Goal: Task Accomplishment & Management: Use online tool/utility

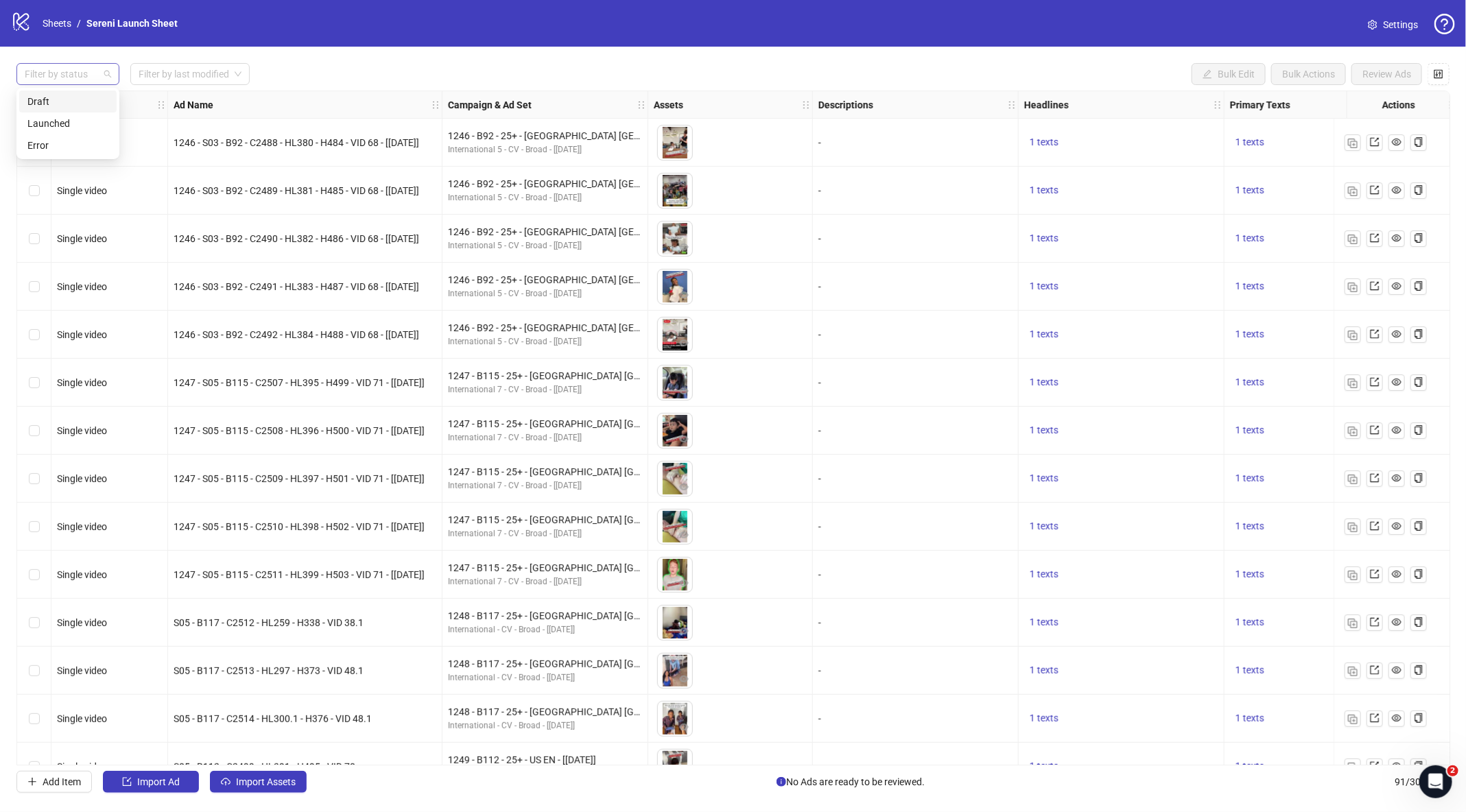
click at [90, 66] on div at bounding box center [60, 74] width 83 height 19
click at [70, 99] on div "Draft" at bounding box center [67, 102] width 81 height 15
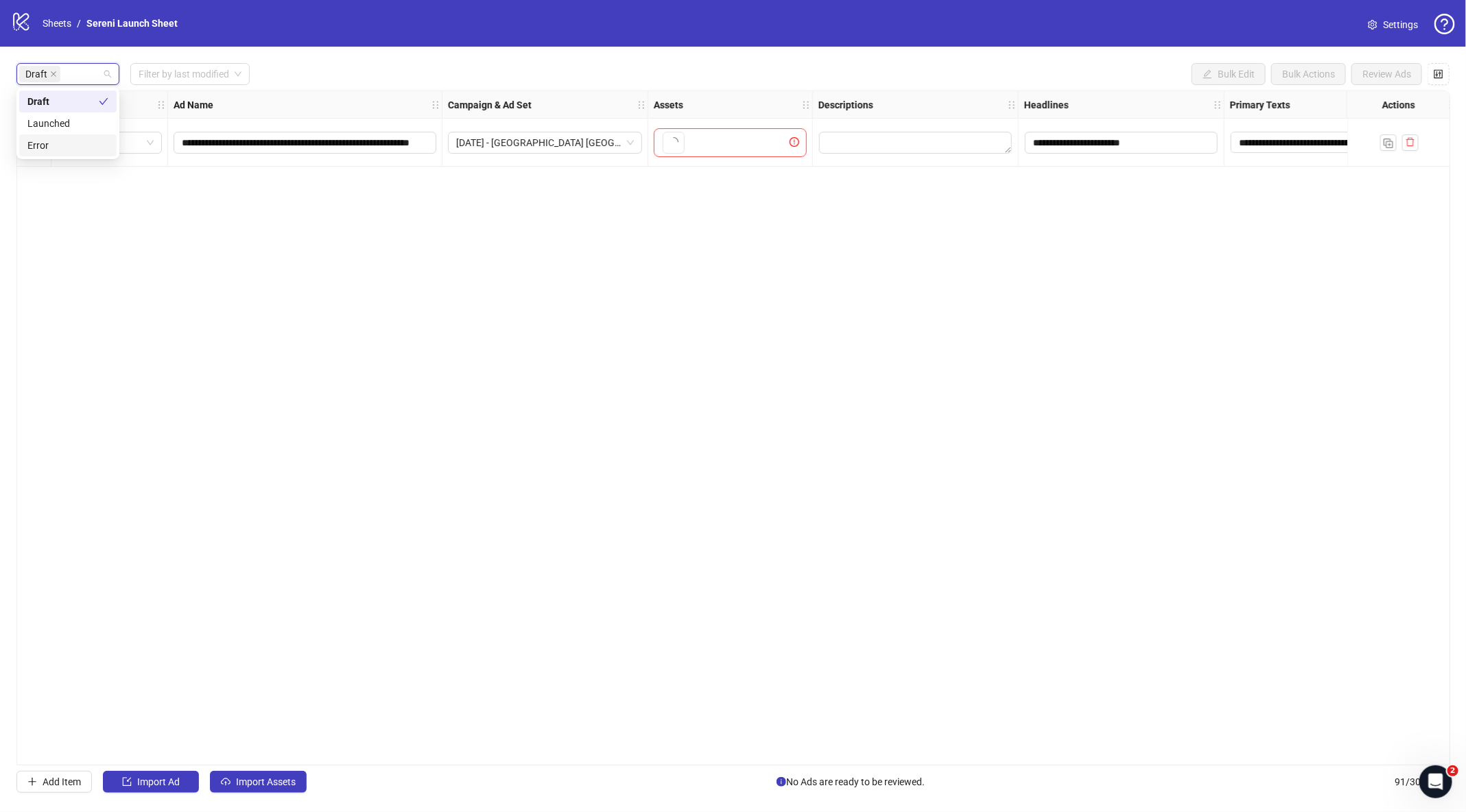
click at [125, 235] on div "**********" at bounding box center [733, 428] width 1433 height 675
click at [252, 785] on span "Import Assets" at bounding box center [266, 781] width 60 height 11
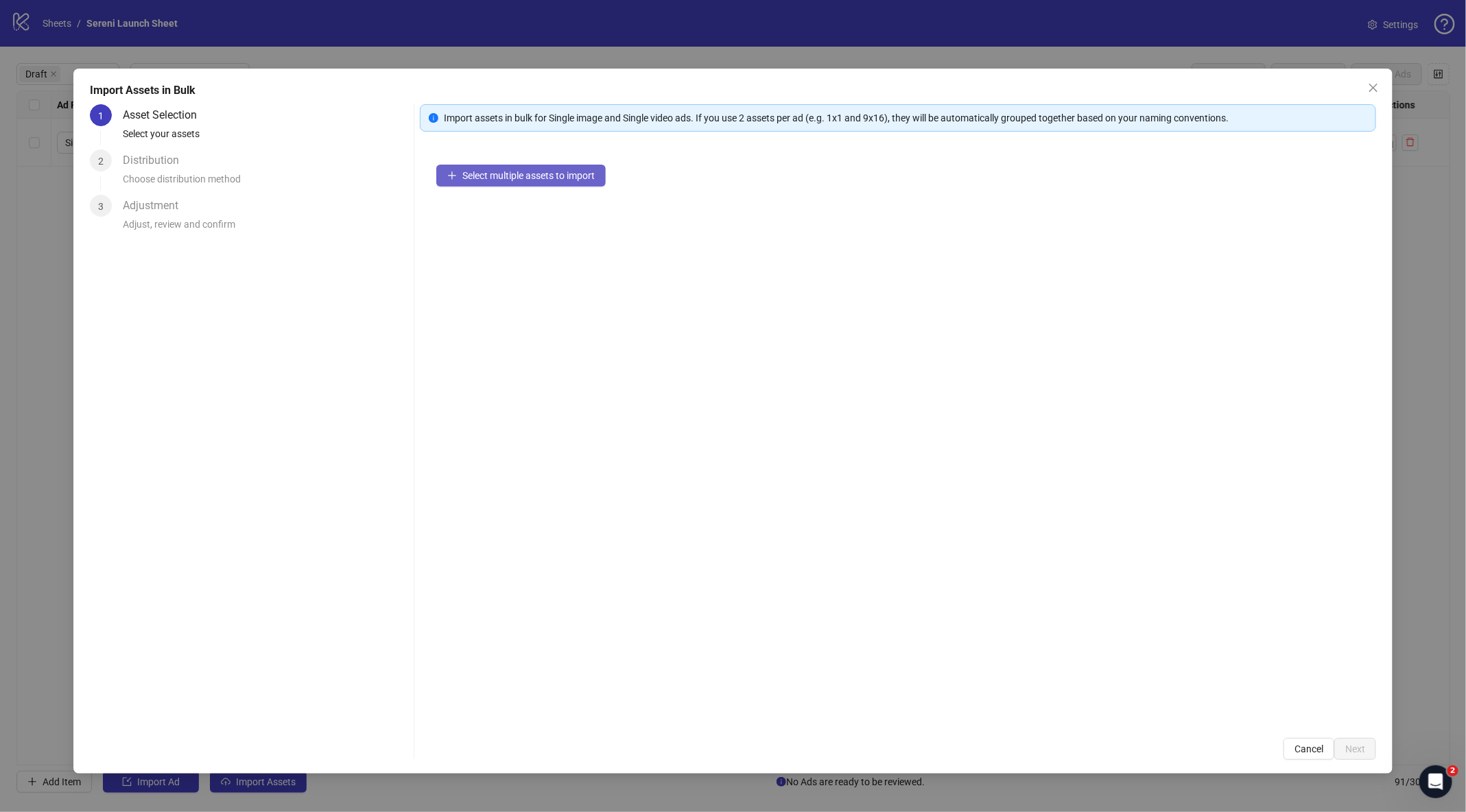
click at [541, 175] on span "Select multiple assets to import" at bounding box center [529, 175] width 133 height 11
click at [494, 223] on span "Add more assets" at bounding box center [497, 219] width 71 height 11
click at [520, 217] on span "Add more assets" at bounding box center [497, 219] width 71 height 11
click at [1369, 746] on button "Next" at bounding box center [1355, 749] width 42 height 22
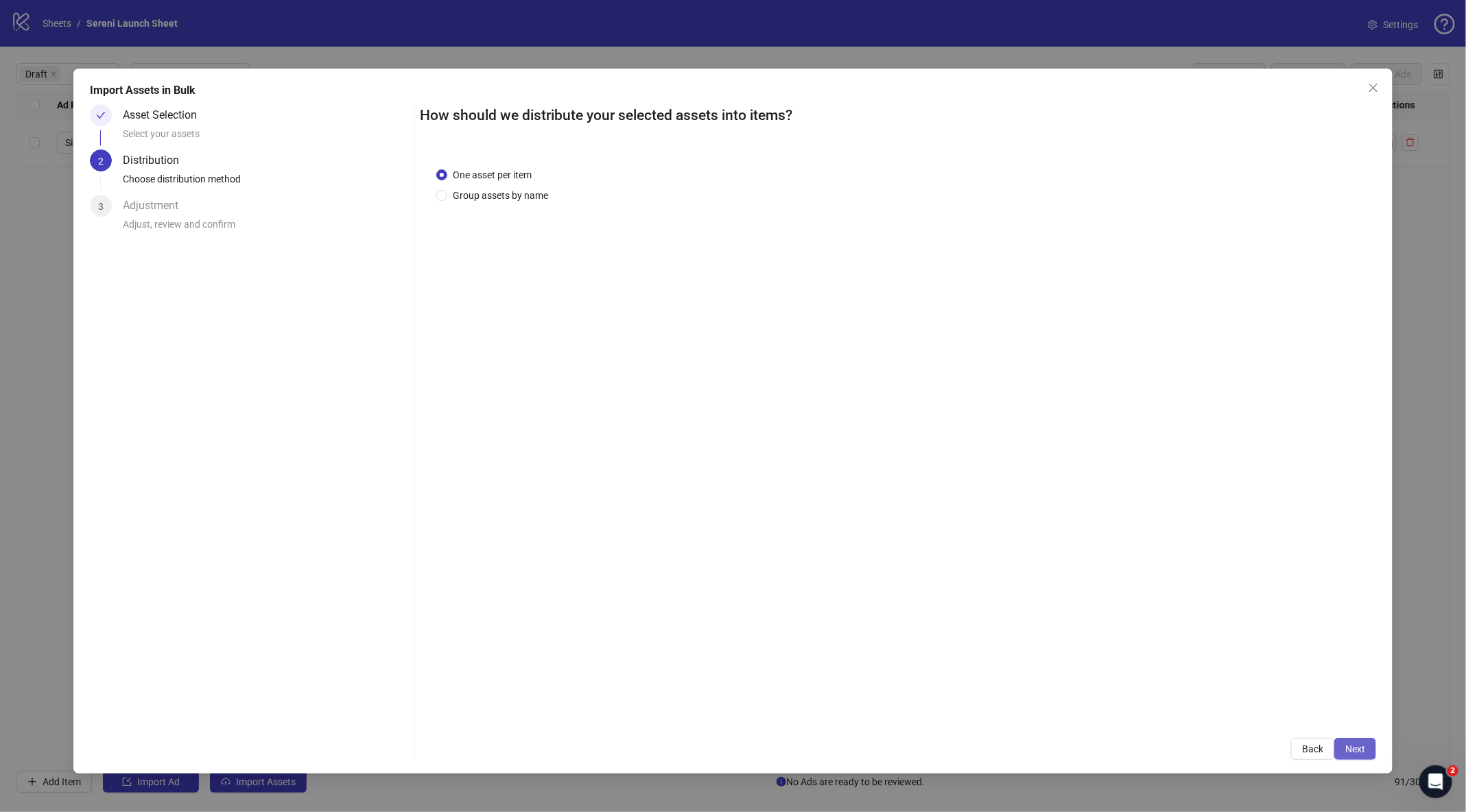
click at [1351, 743] on span "Next" at bounding box center [1355, 748] width 20 height 11
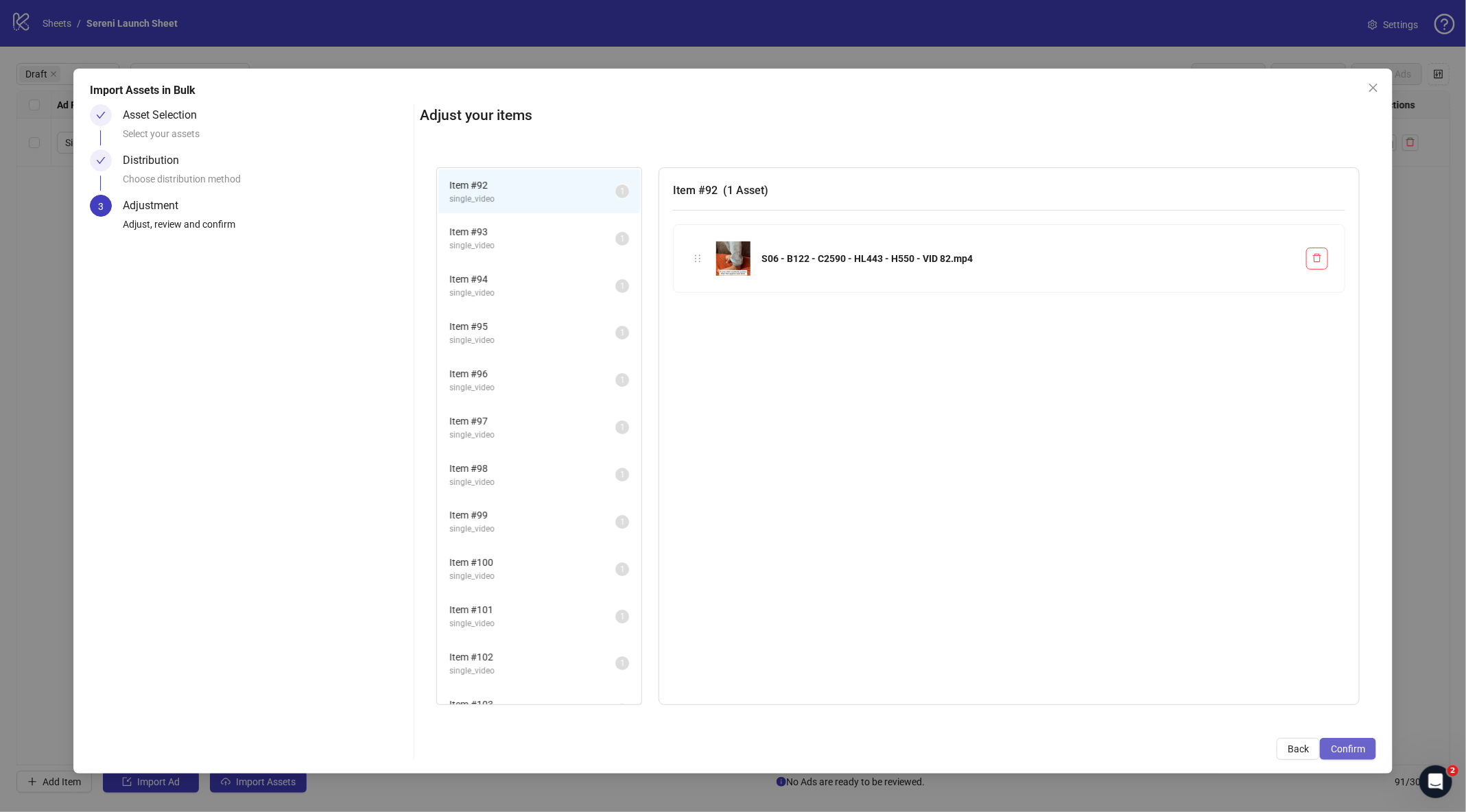
click at [1364, 751] on span "Confirm" at bounding box center [1348, 748] width 34 height 11
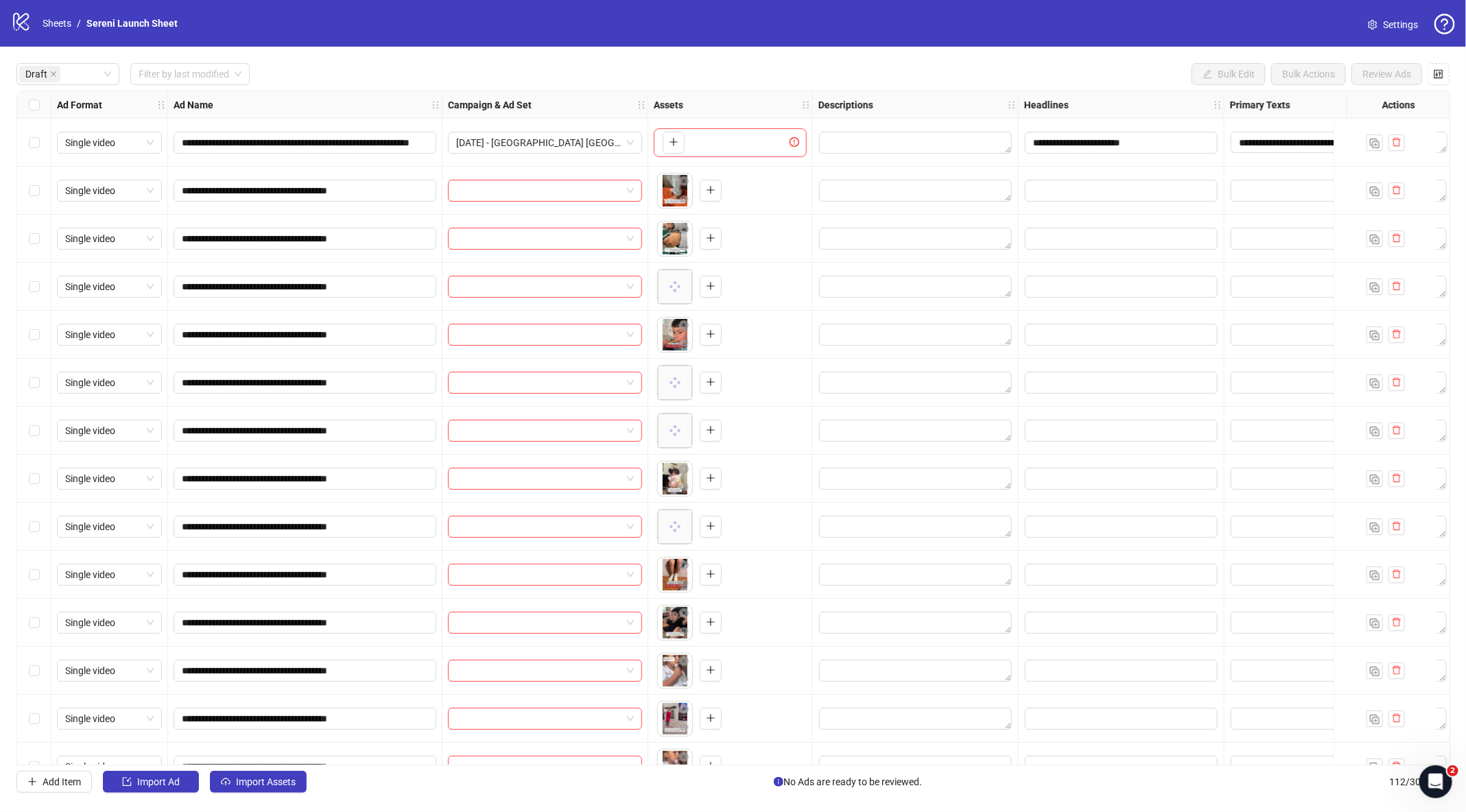
click at [15, 196] on div "**********" at bounding box center [733, 428] width 1466 height 763
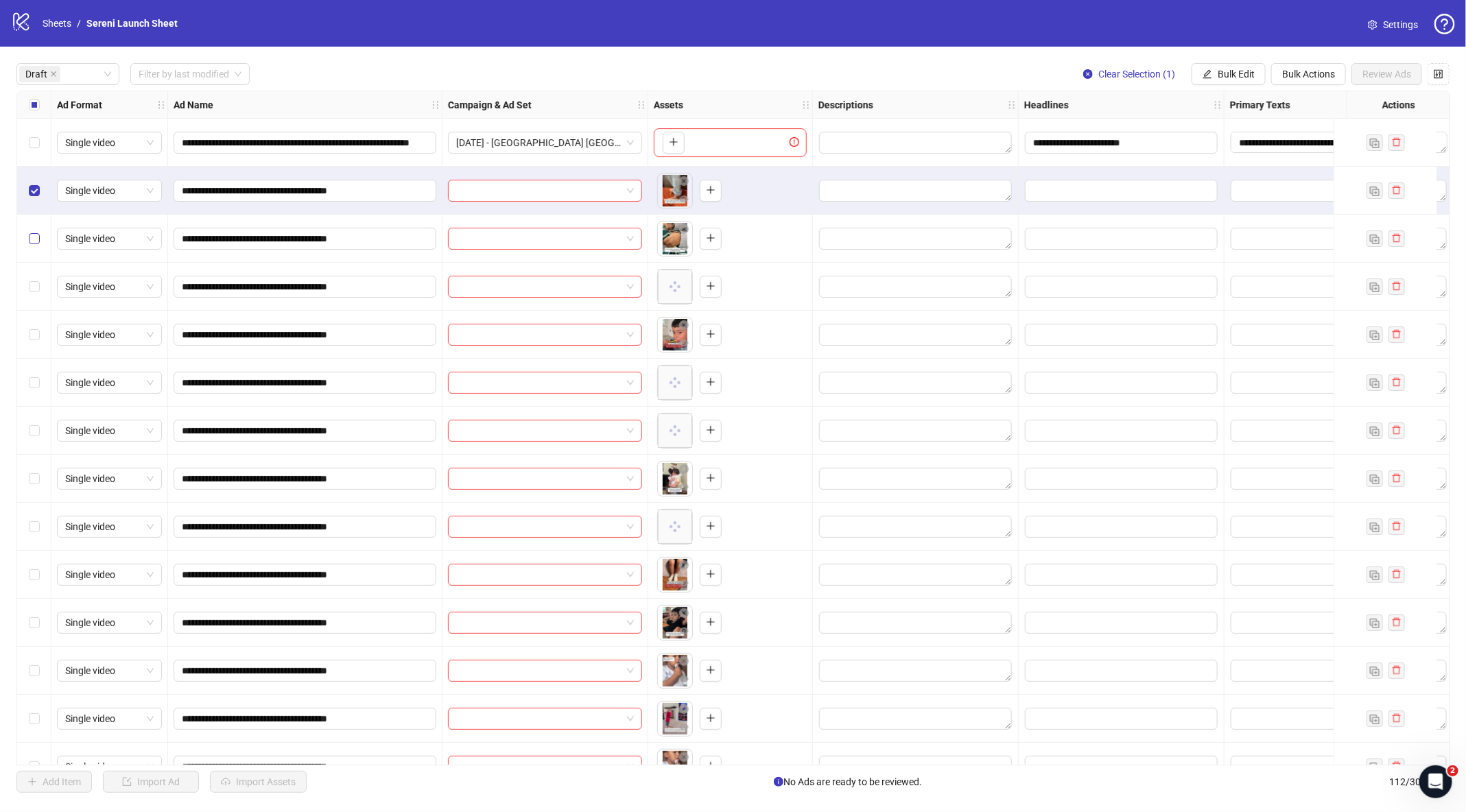
click at [38, 232] on label "Select row 3" at bounding box center [34, 238] width 11 height 15
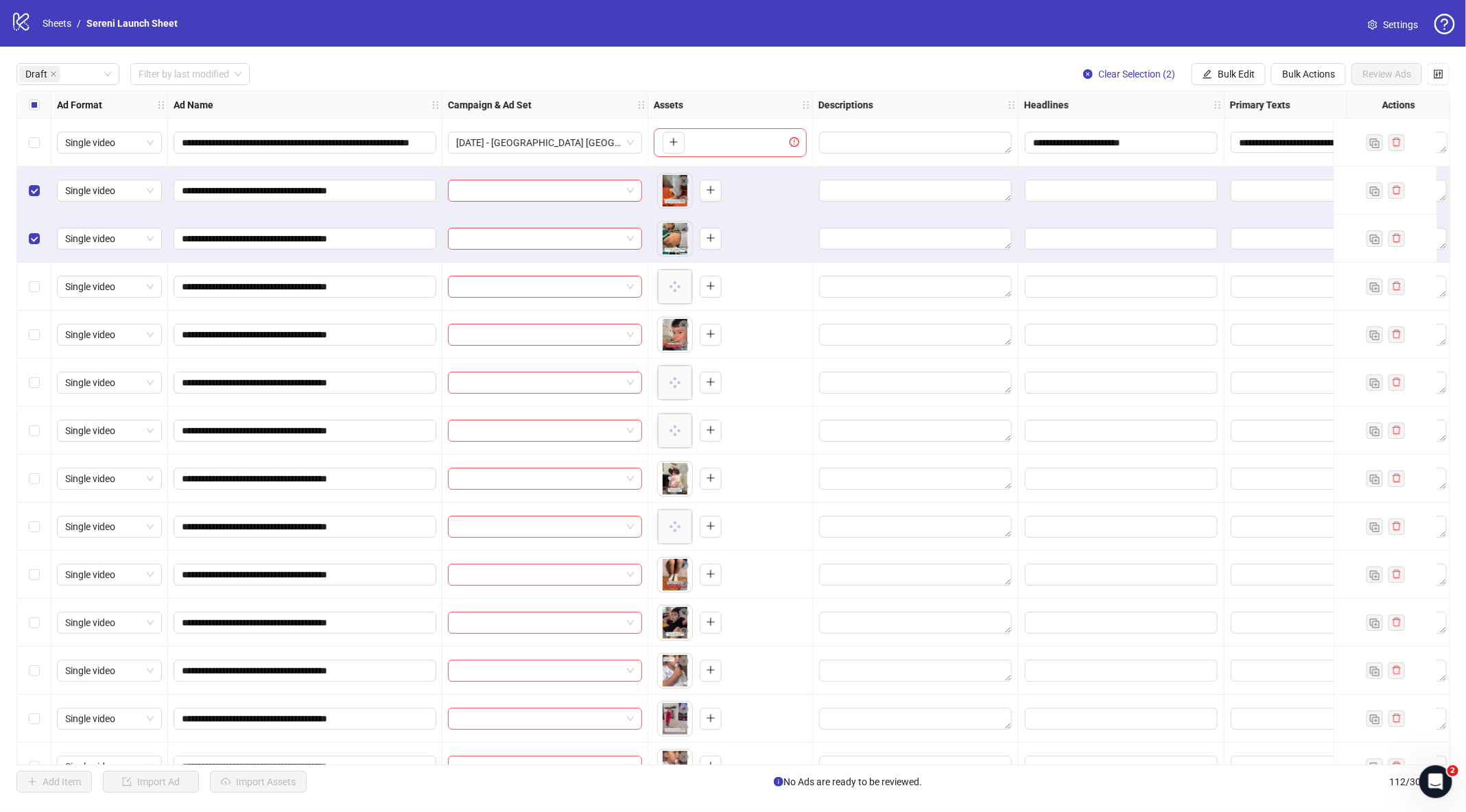
click at [38, 271] on div "Select row 4" at bounding box center [34, 287] width 34 height 48
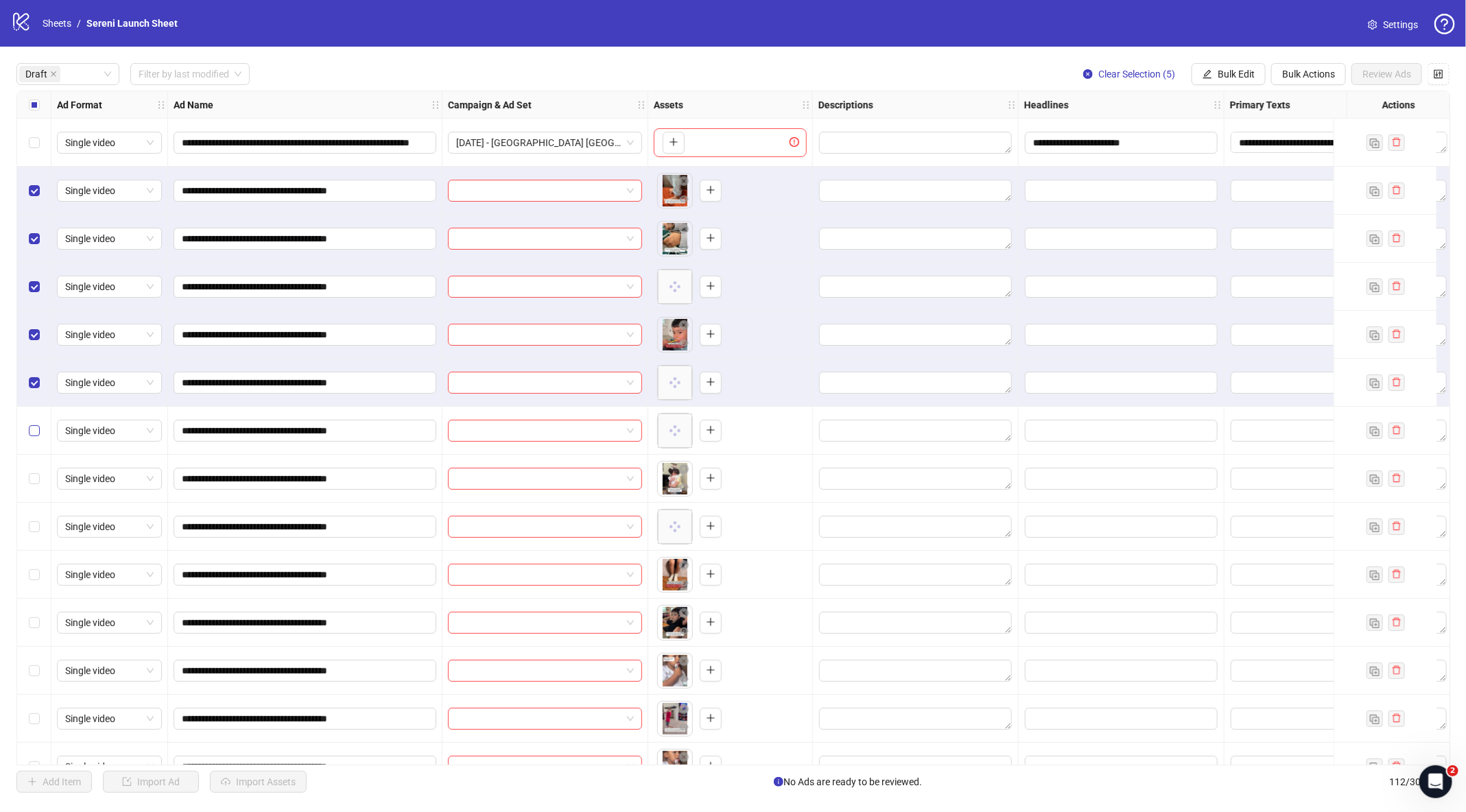
click at [38, 435] on label "Select row 7" at bounding box center [34, 430] width 11 height 15
click at [1230, 73] on span "Bulk Edit" at bounding box center [1236, 74] width 37 height 11
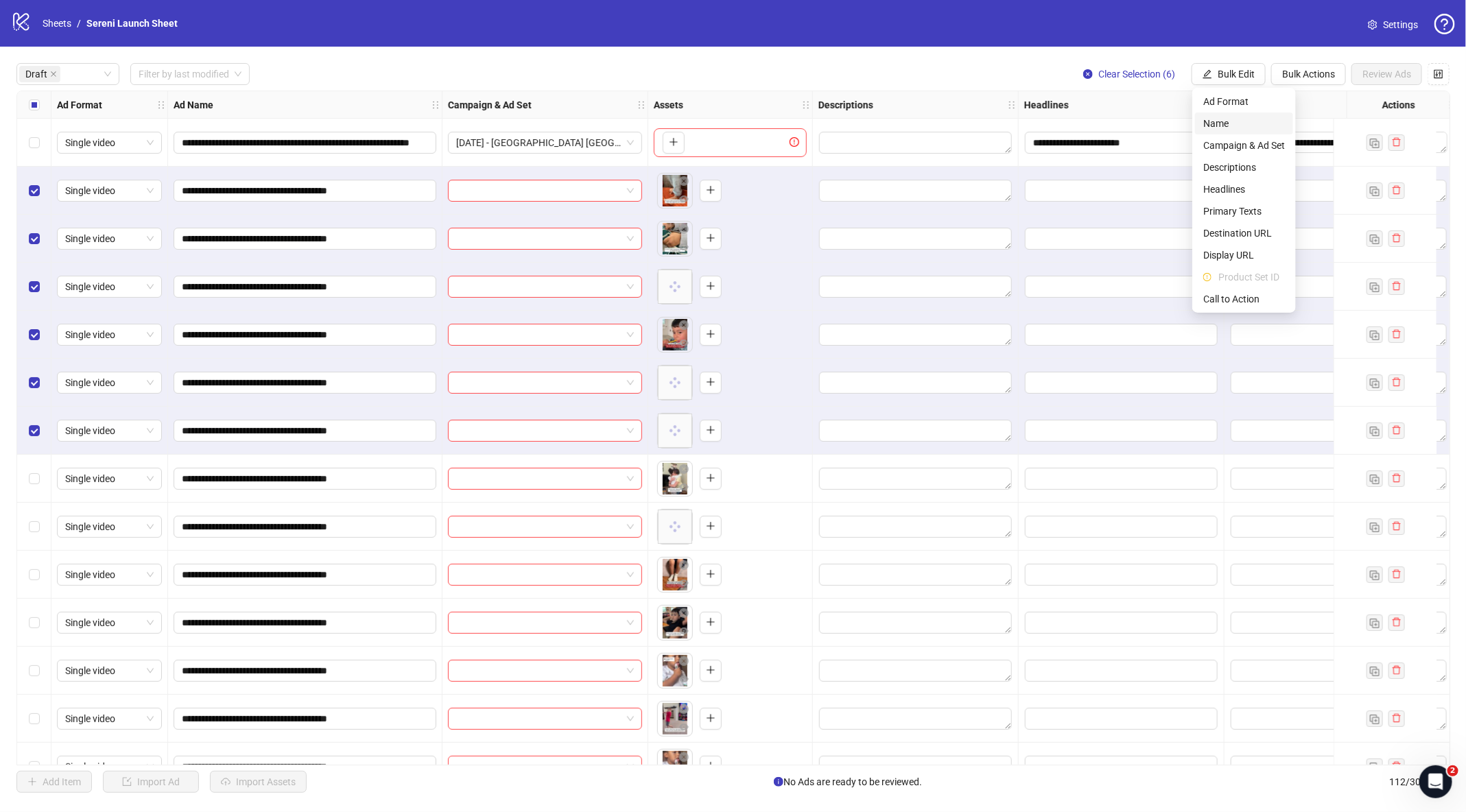
click at [1248, 120] on span "Name" at bounding box center [1244, 123] width 82 height 15
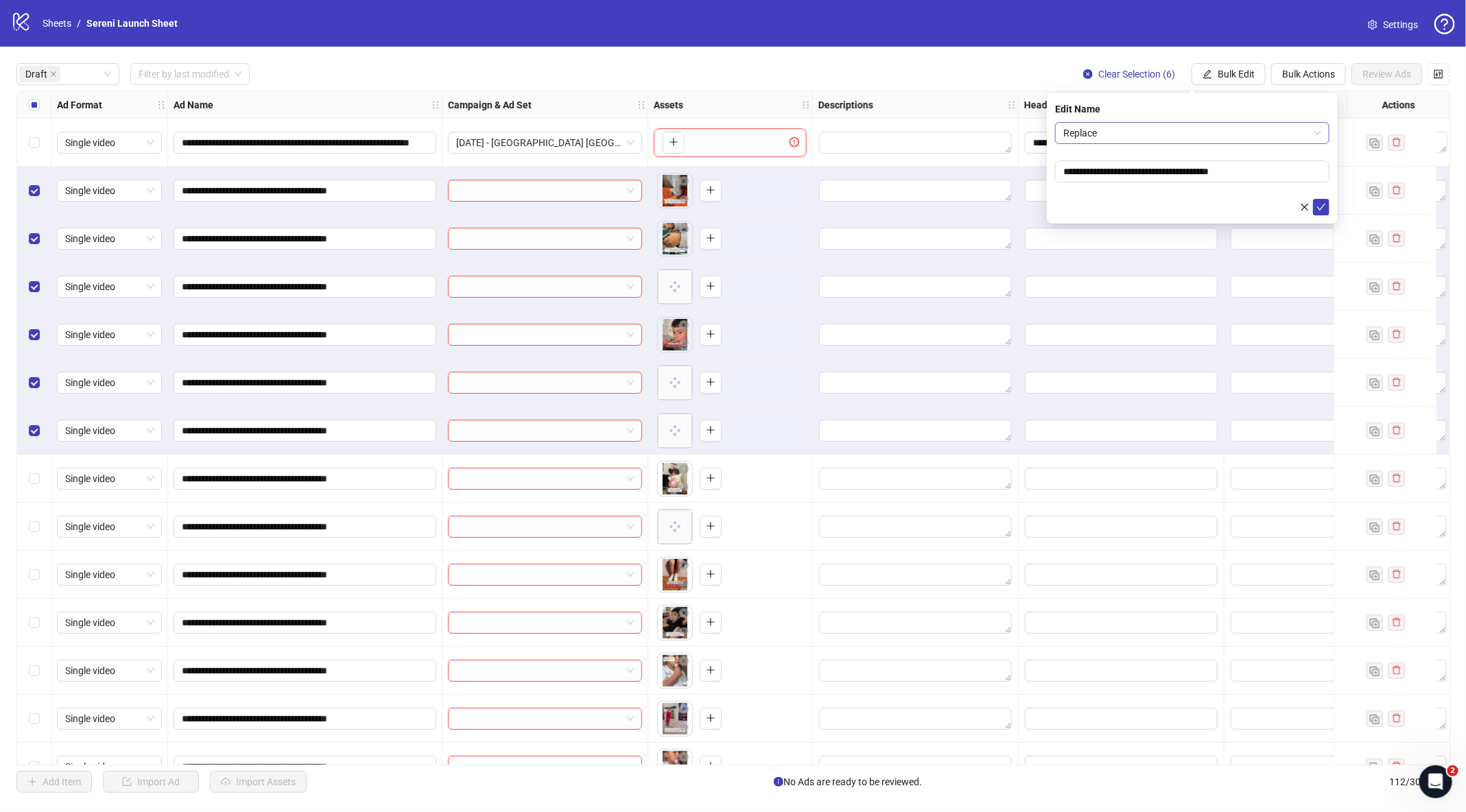
click at [1107, 128] on span "Replace" at bounding box center [1191, 133] width 258 height 20
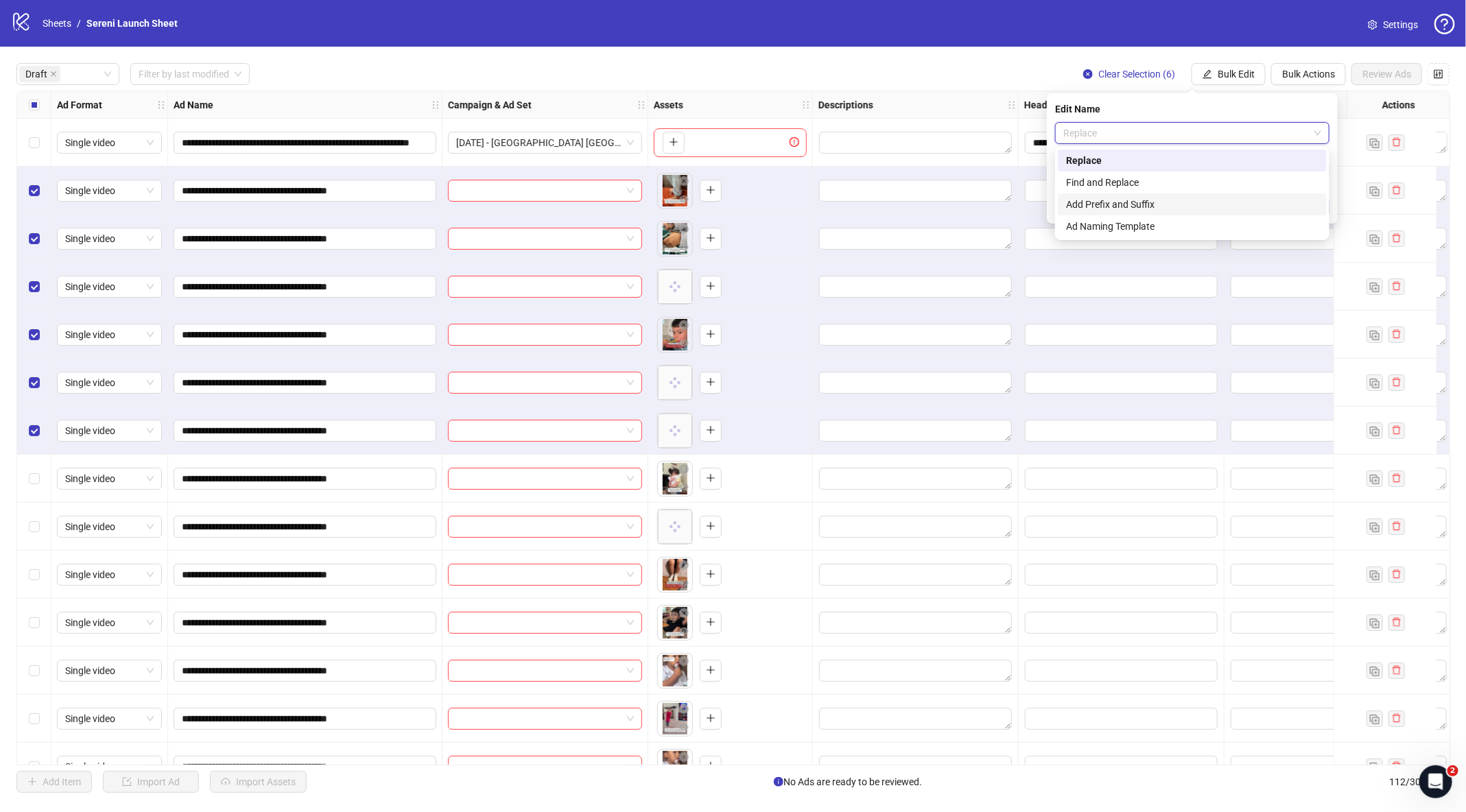
click at [1105, 197] on div "Add Prefix and Suffix" at bounding box center [1192, 204] width 252 height 15
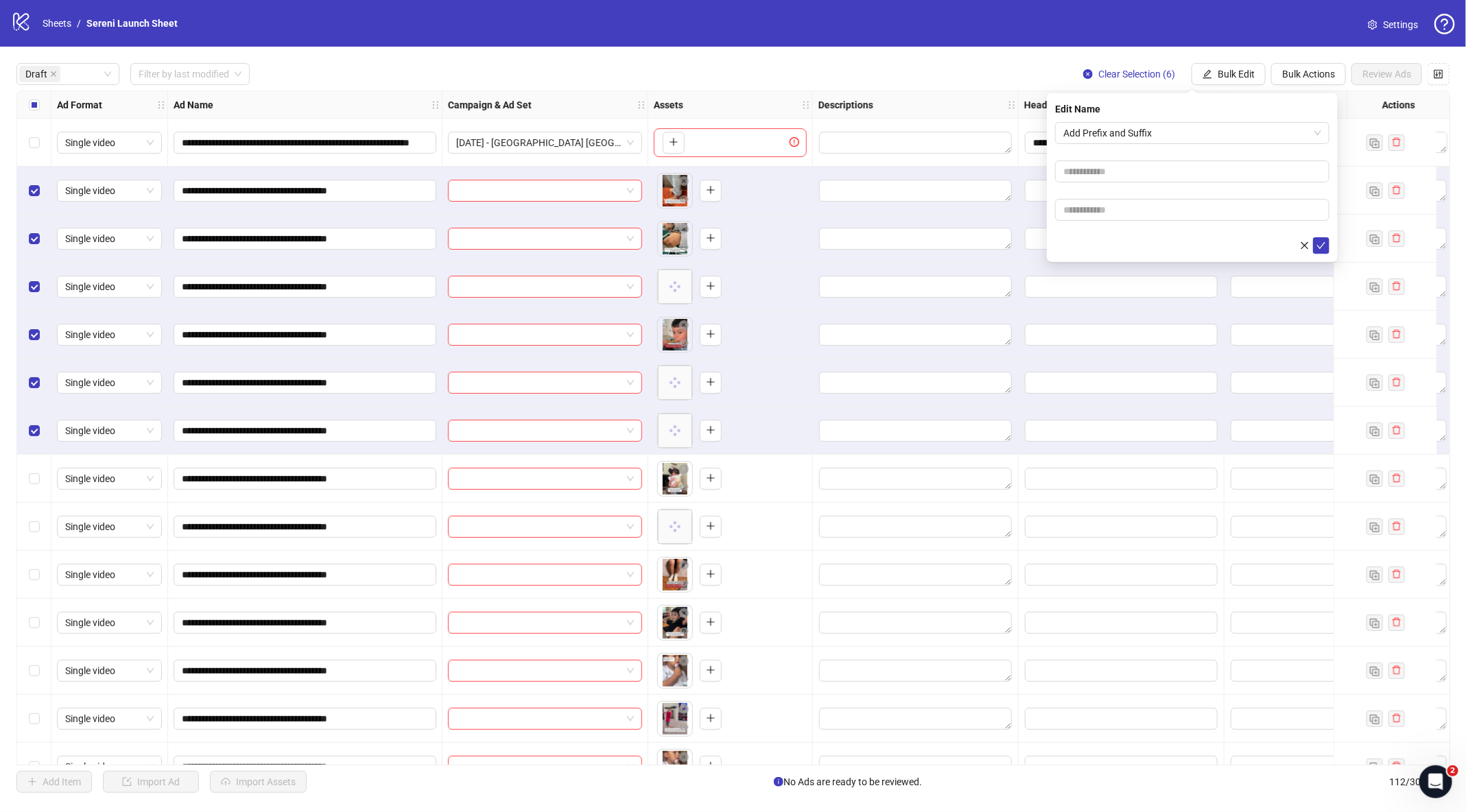
click at [1087, 161] on div at bounding box center [1191, 171] width 275 height 22
click at [1087, 161] on input "text" at bounding box center [1191, 171] width 275 height 22
type input "******"
click at [1125, 209] on input "text" at bounding box center [1191, 210] width 275 height 22
type input "**********"
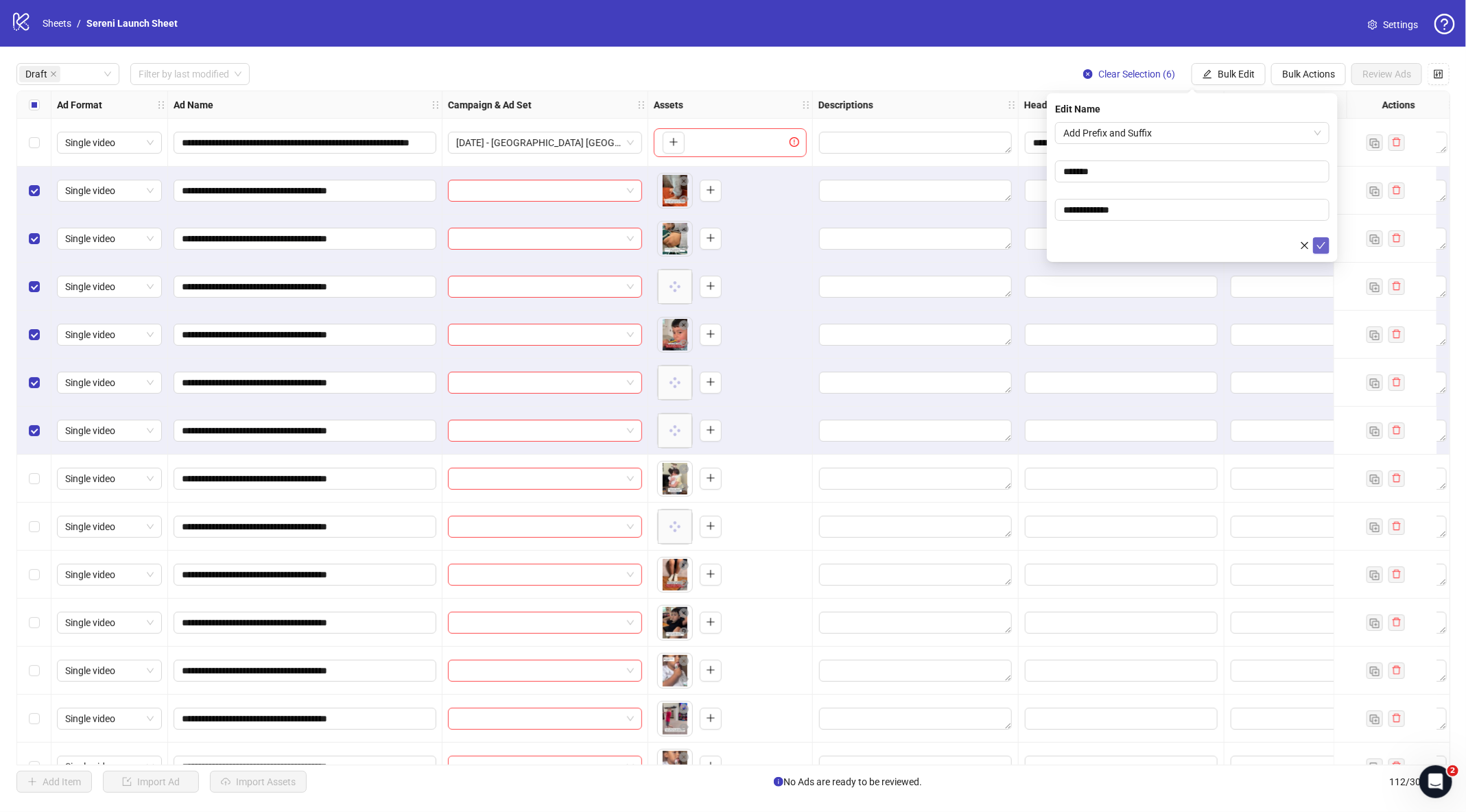
click at [1318, 243] on icon "check" at bounding box center [1321, 246] width 10 height 10
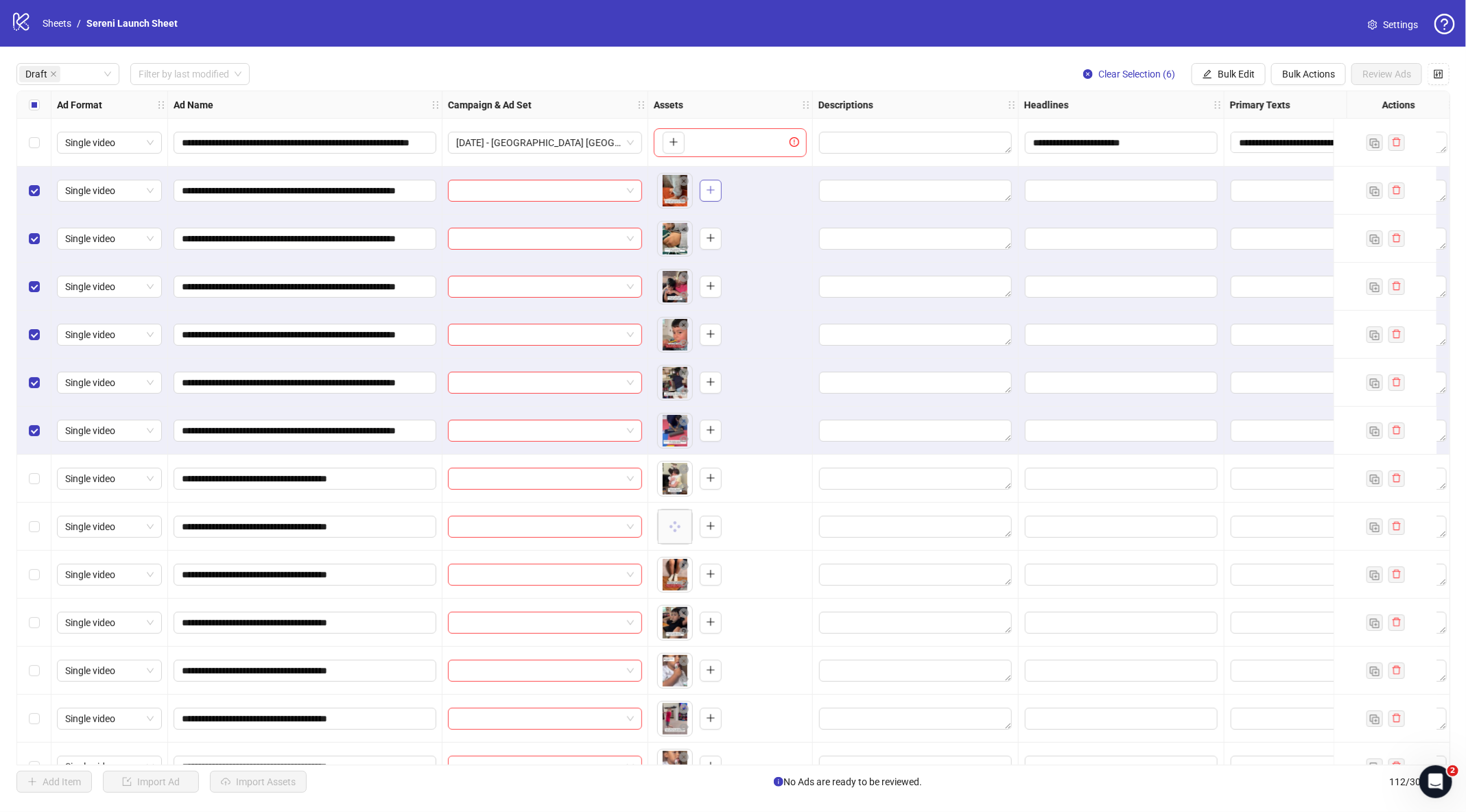
click at [716, 189] on button "button" at bounding box center [710, 190] width 22 height 22
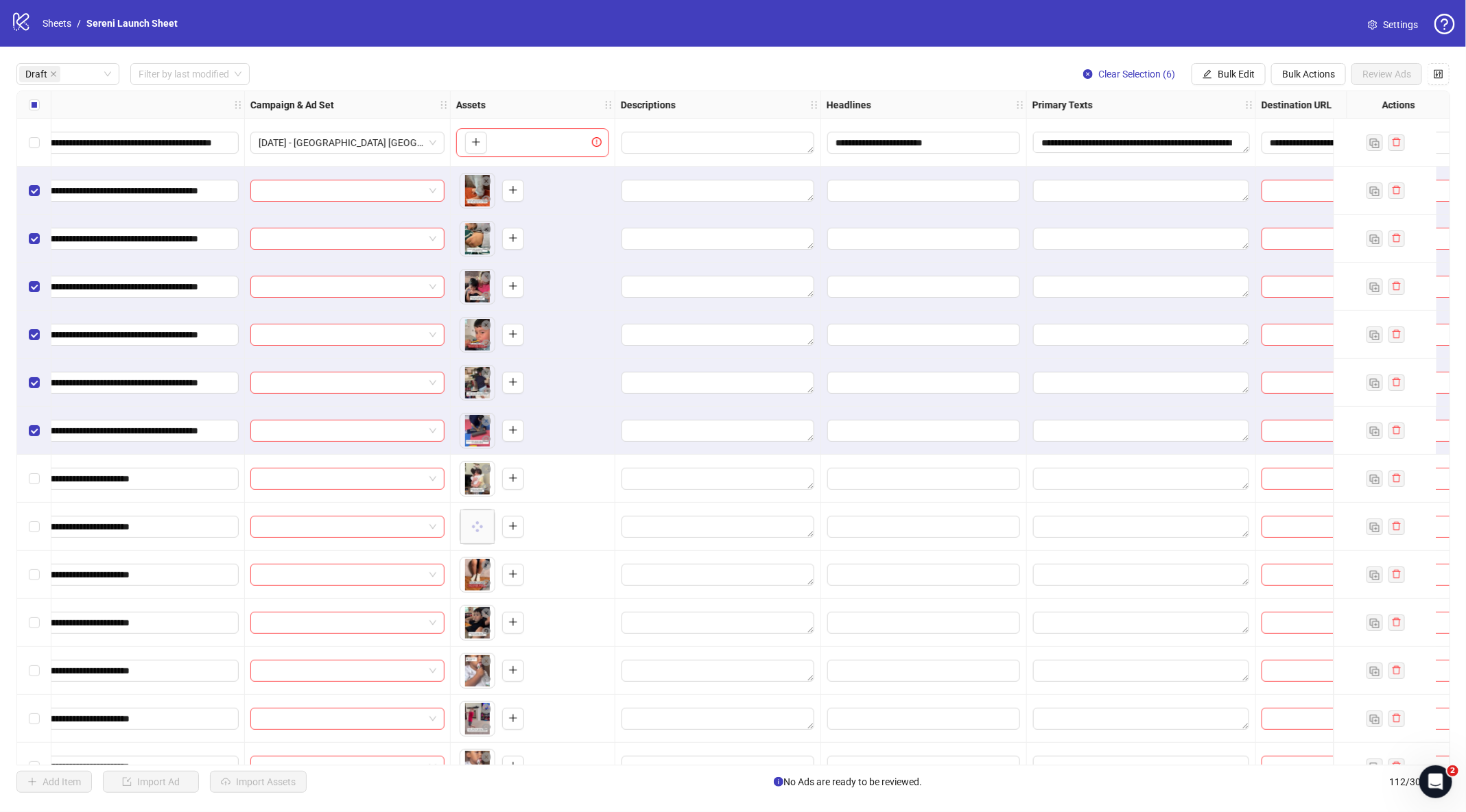
scroll to position [0, 207]
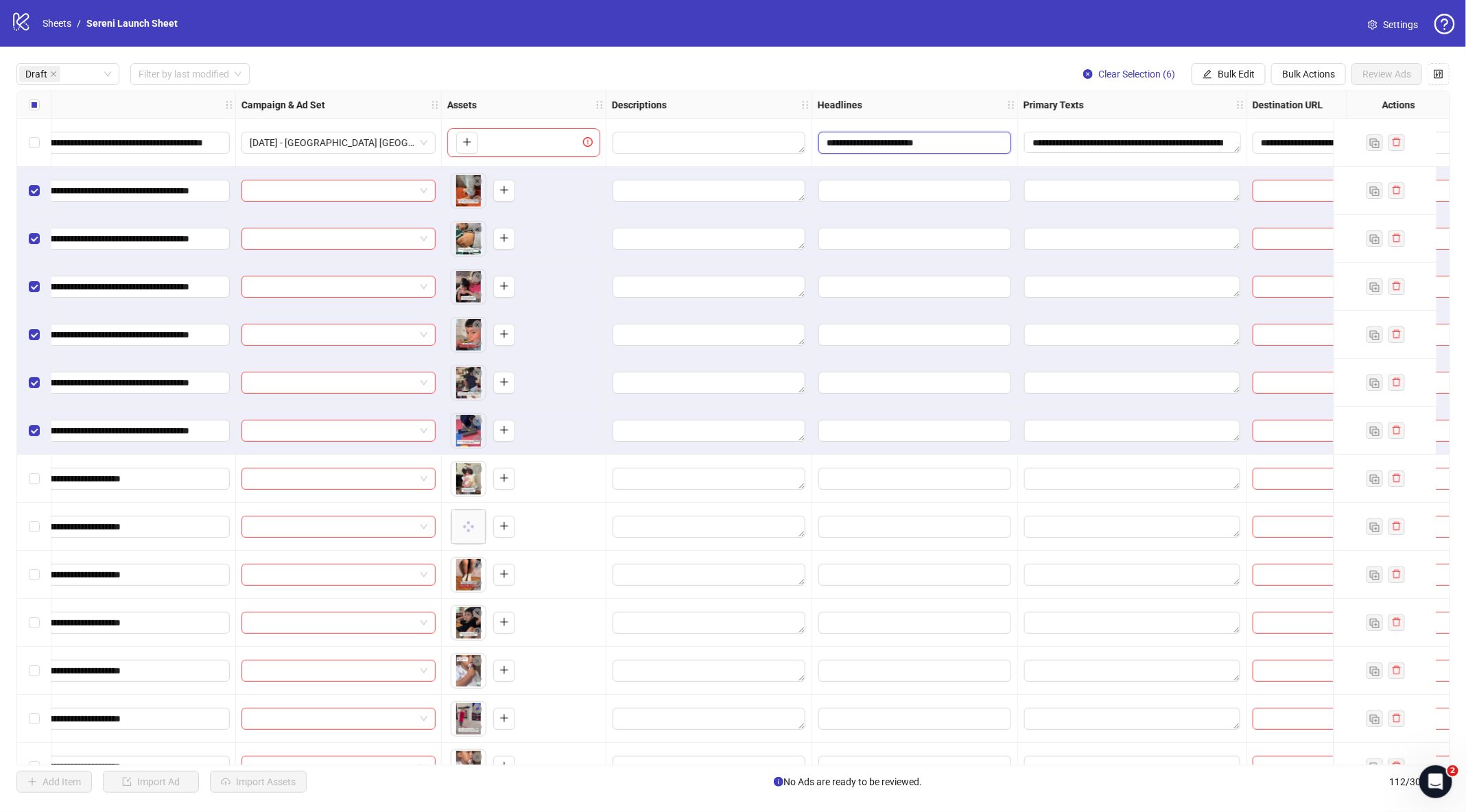
click at [911, 151] on input "**********" at bounding box center [915, 143] width 193 height 22
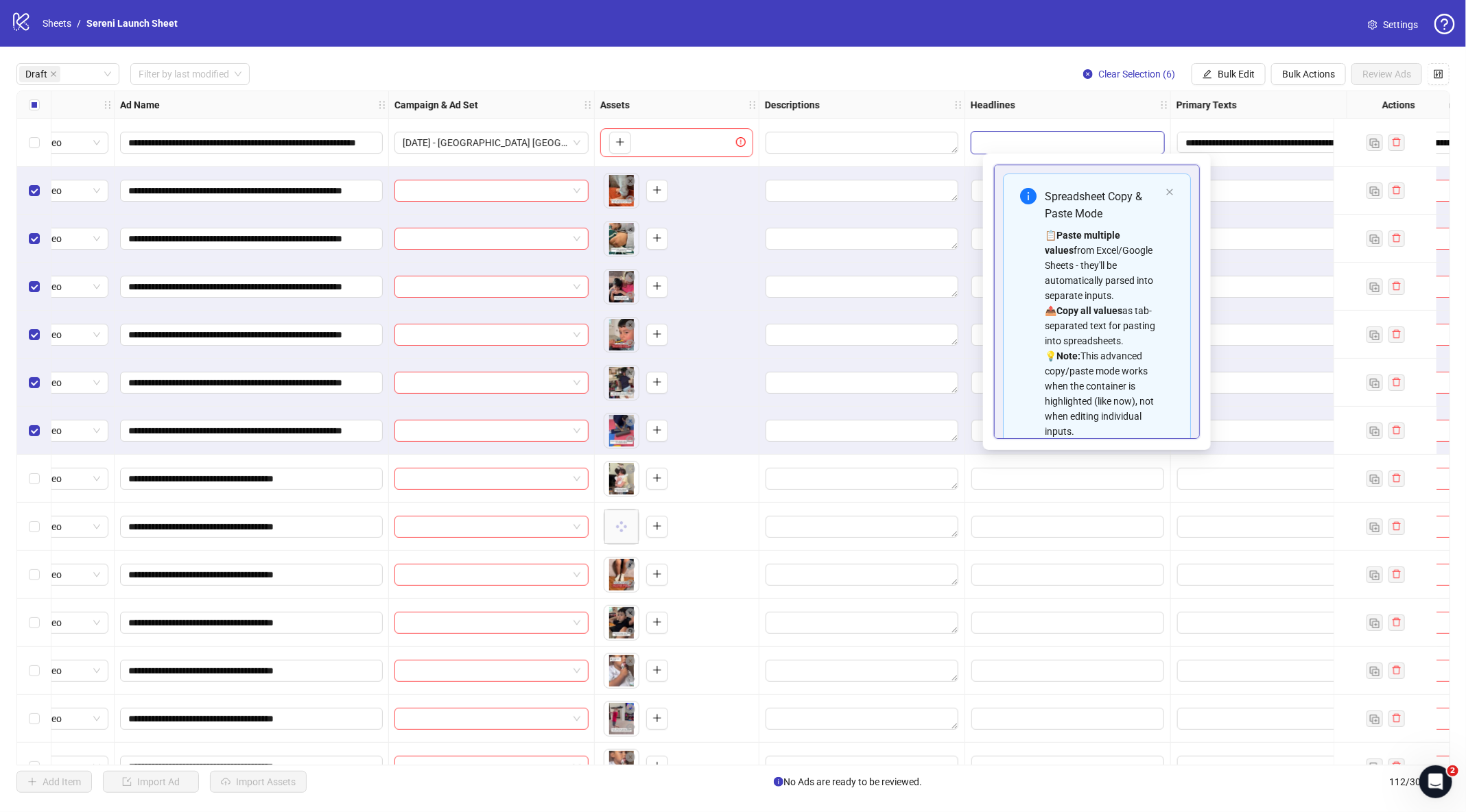
scroll to position [0, 0]
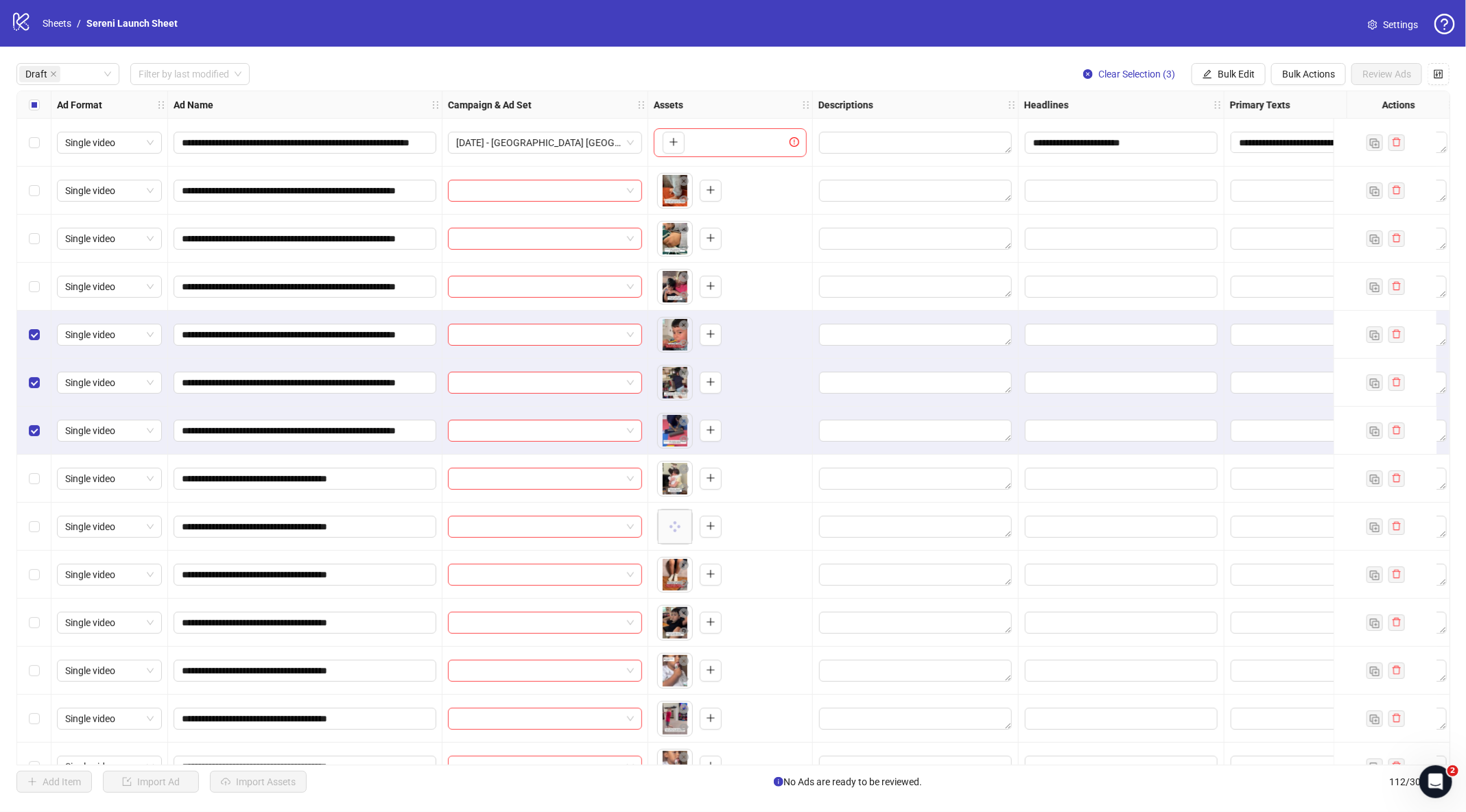
click at [30, 311] on div "Select row 5" at bounding box center [34, 334] width 34 height 48
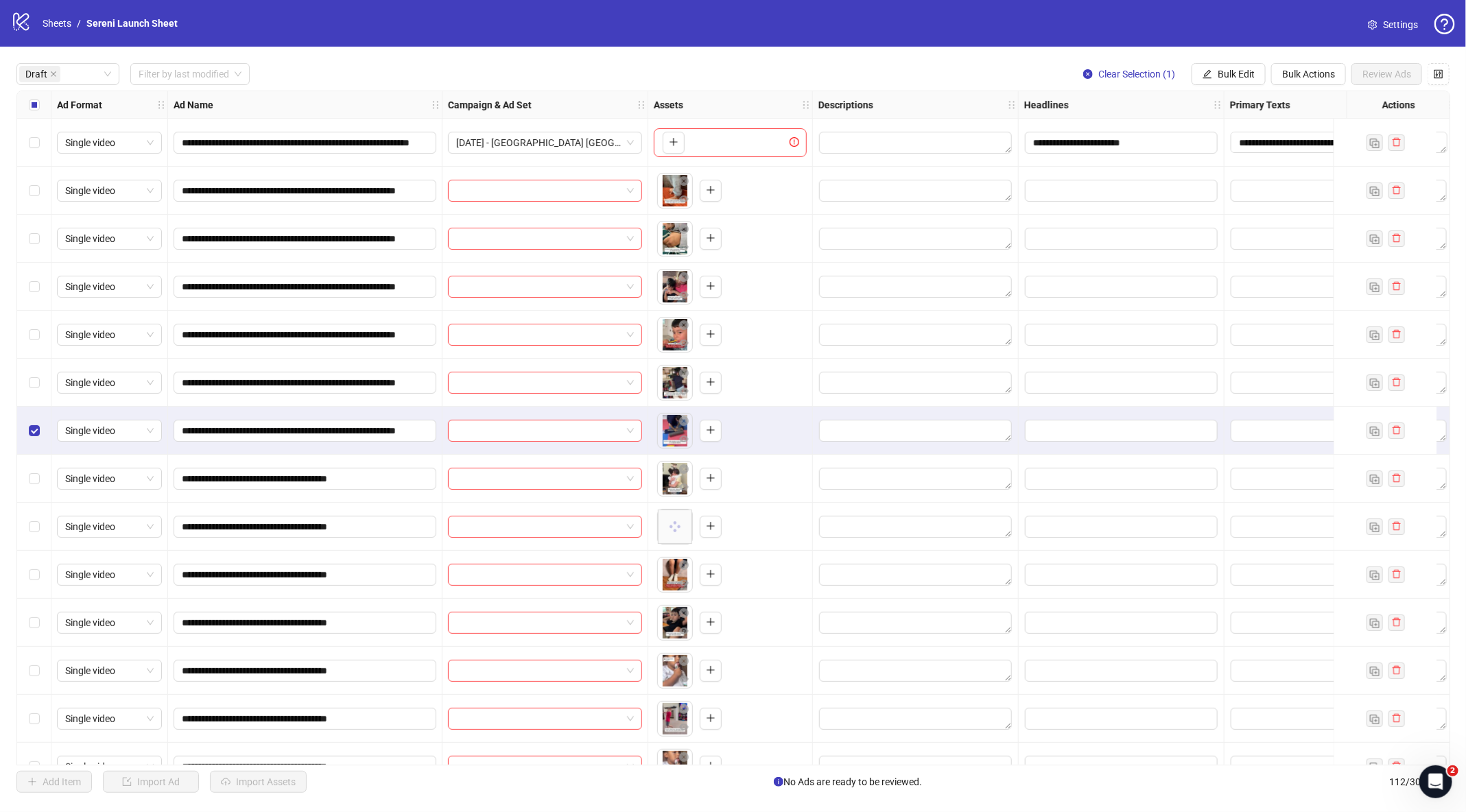
click at [32, 418] on div "Select row 7" at bounding box center [34, 430] width 34 height 48
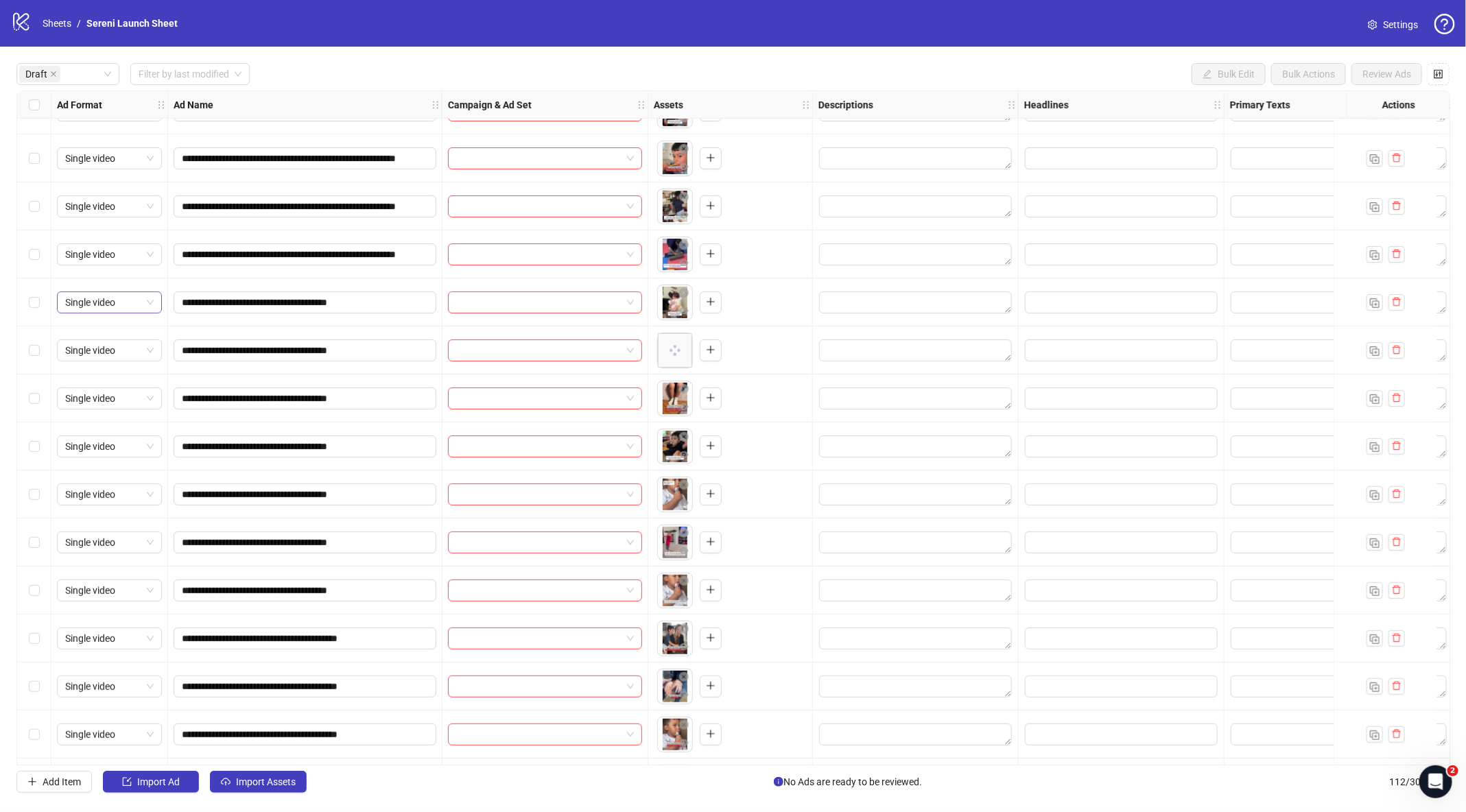
scroll to position [226, 0]
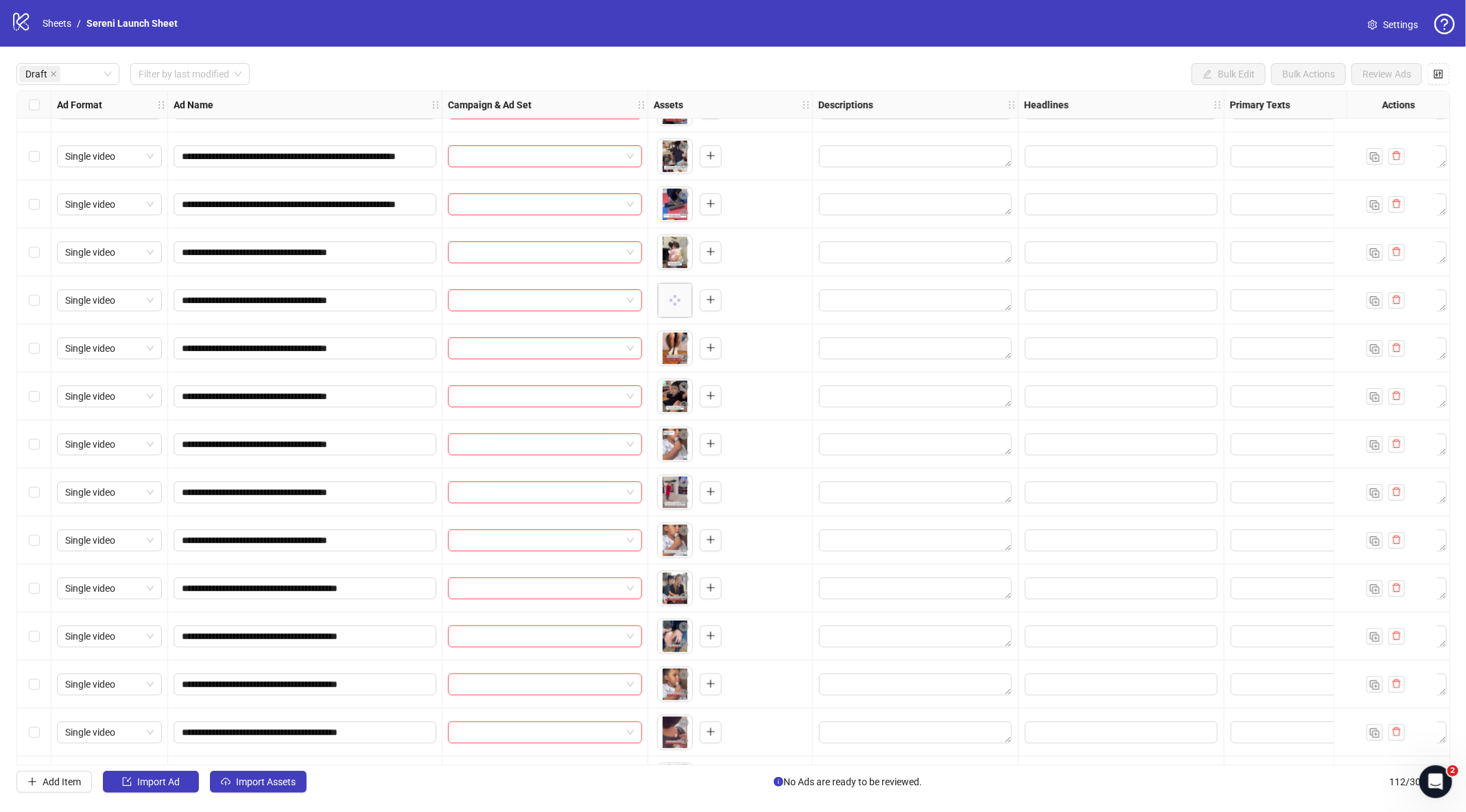
click at [39, 257] on div "Select row 8" at bounding box center [34, 252] width 34 height 48
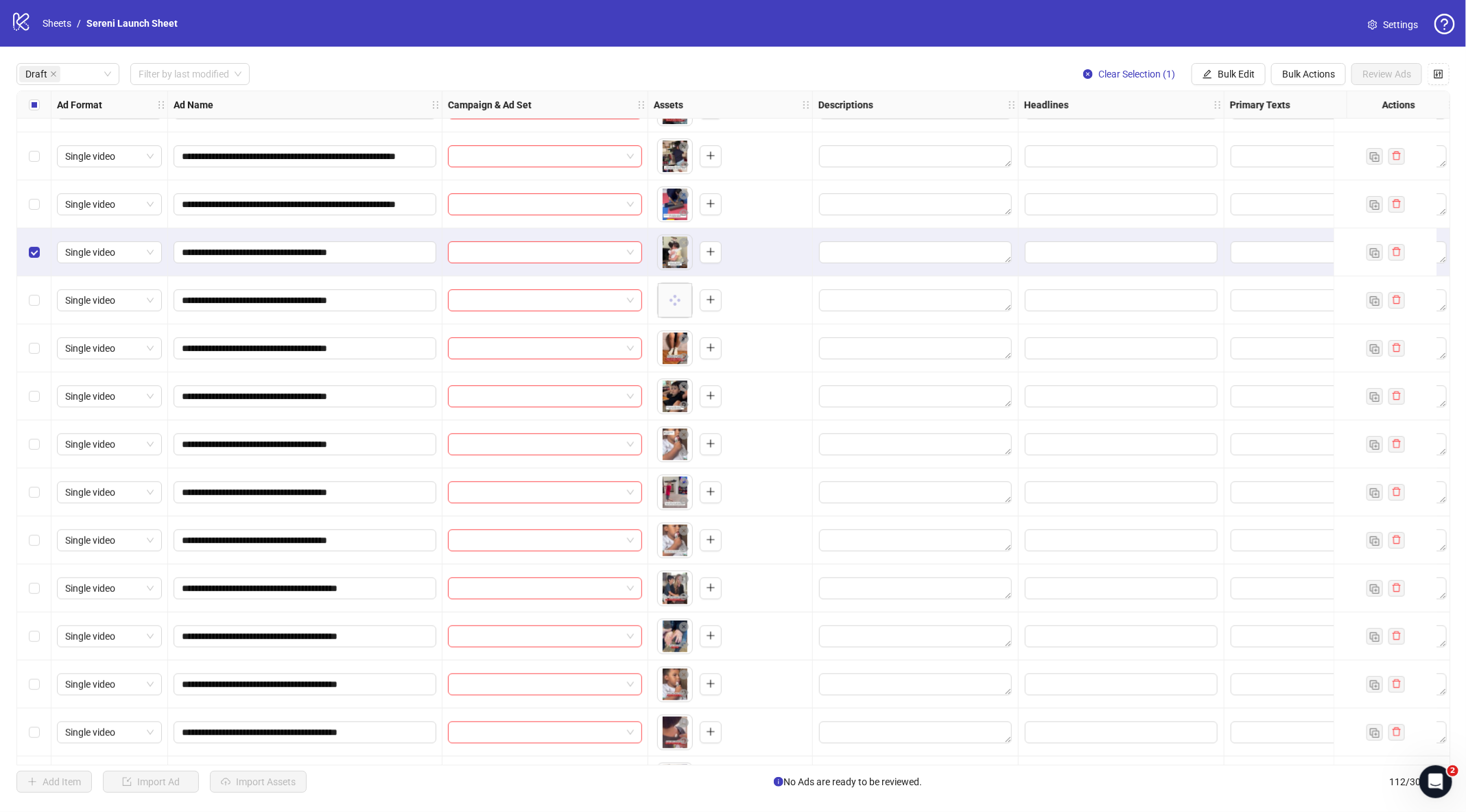
click at [39, 292] on div "Select row 9" at bounding box center [34, 300] width 34 height 48
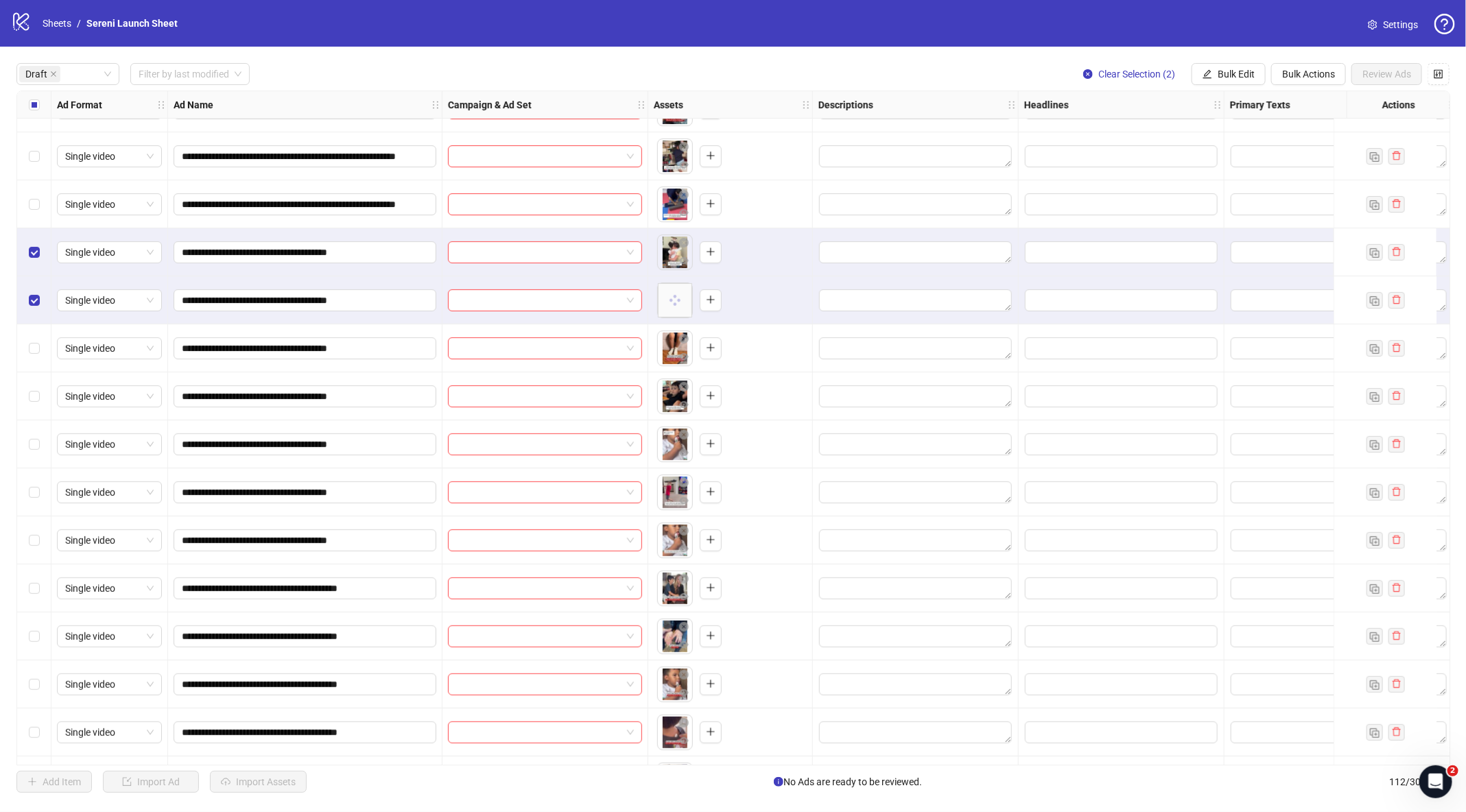
click at [39, 364] on div "Select row 10" at bounding box center [34, 348] width 34 height 48
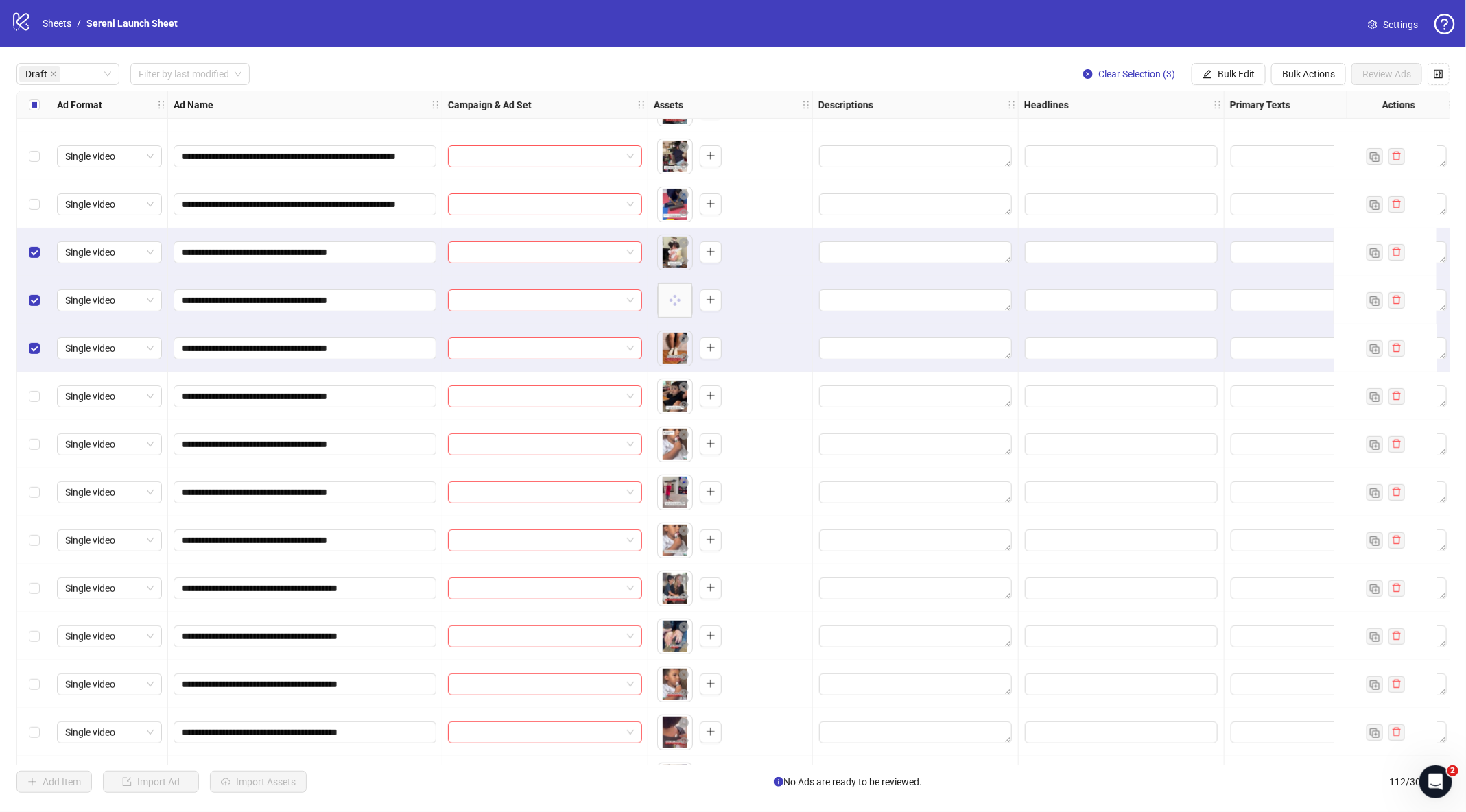
click at [41, 413] on div "Select row 11" at bounding box center [34, 396] width 34 height 48
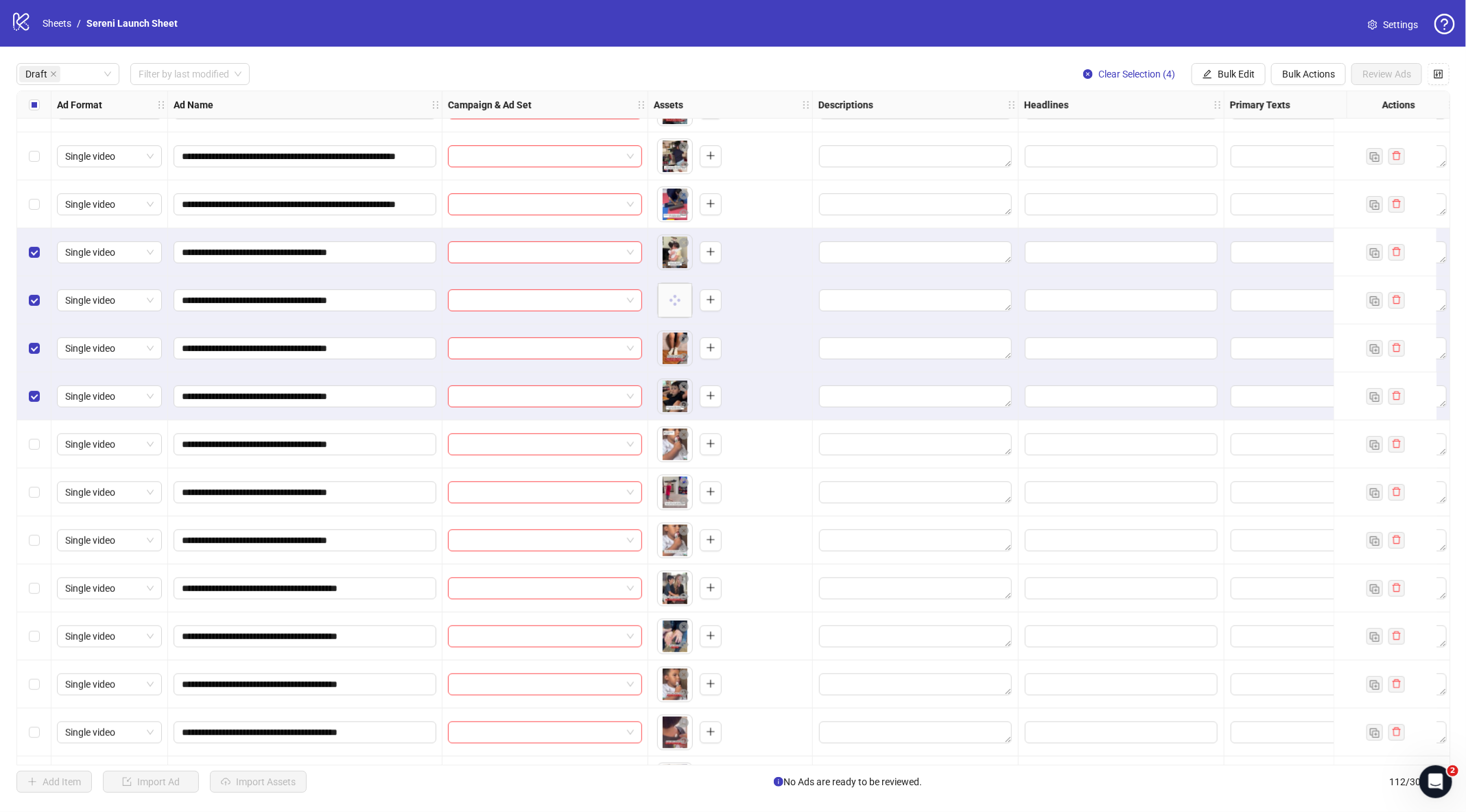
click at [40, 467] on div "Select row 12" at bounding box center [34, 444] width 34 height 48
click at [40, 510] on div "Select row 13" at bounding box center [34, 492] width 34 height 48
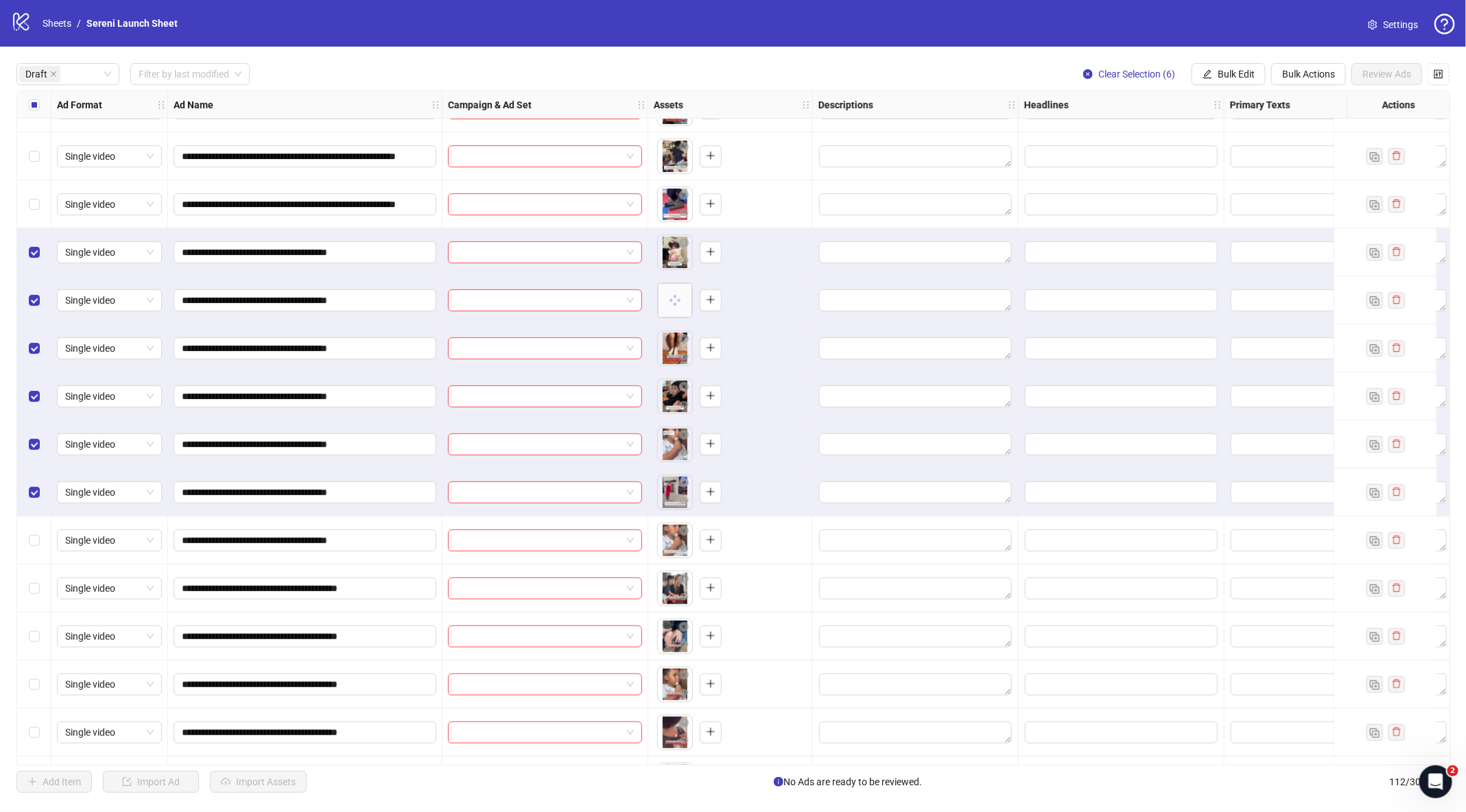
click at [47, 535] on div "Select row 14" at bounding box center [34, 540] width 34 height 48
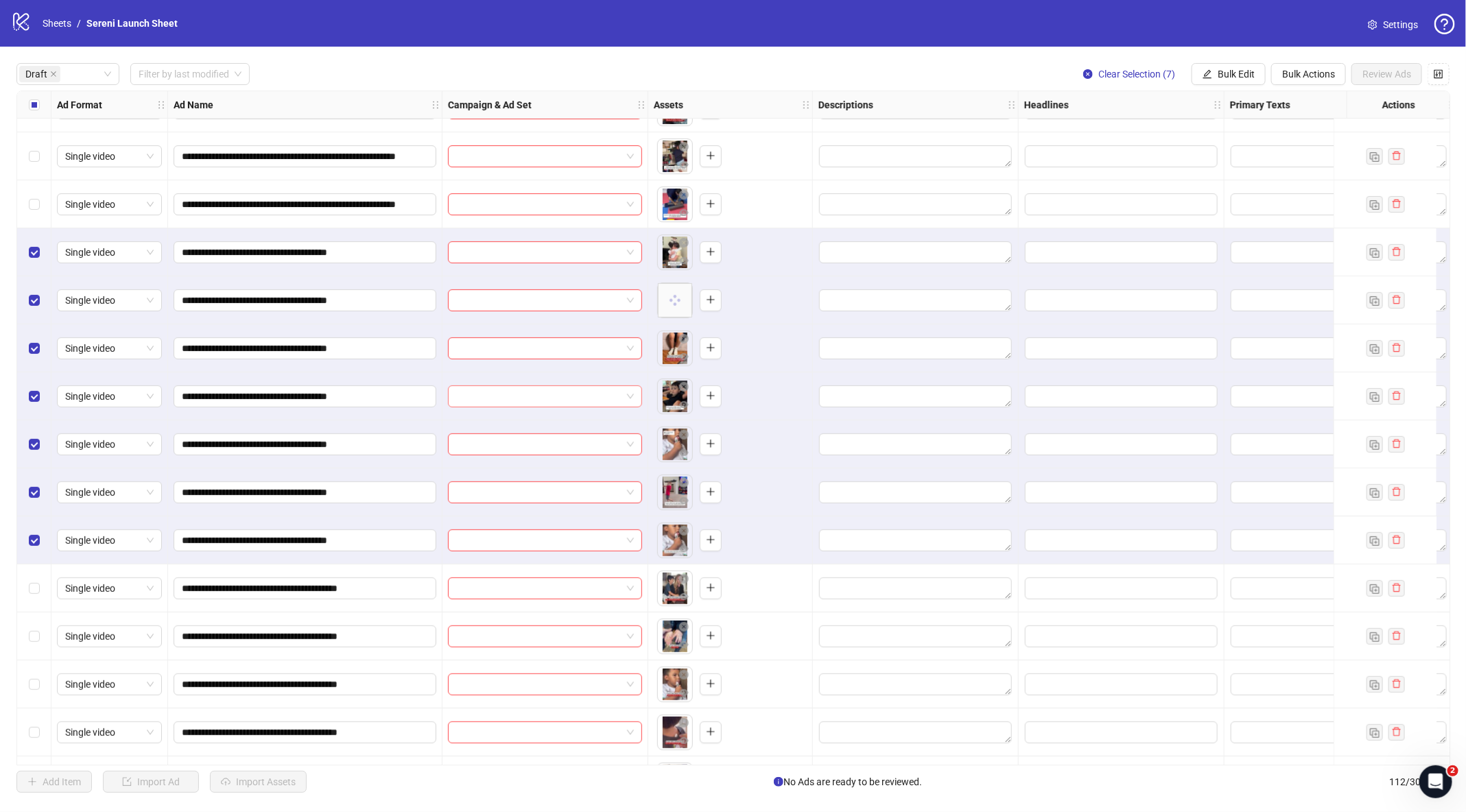
scroll to position [179, 0]
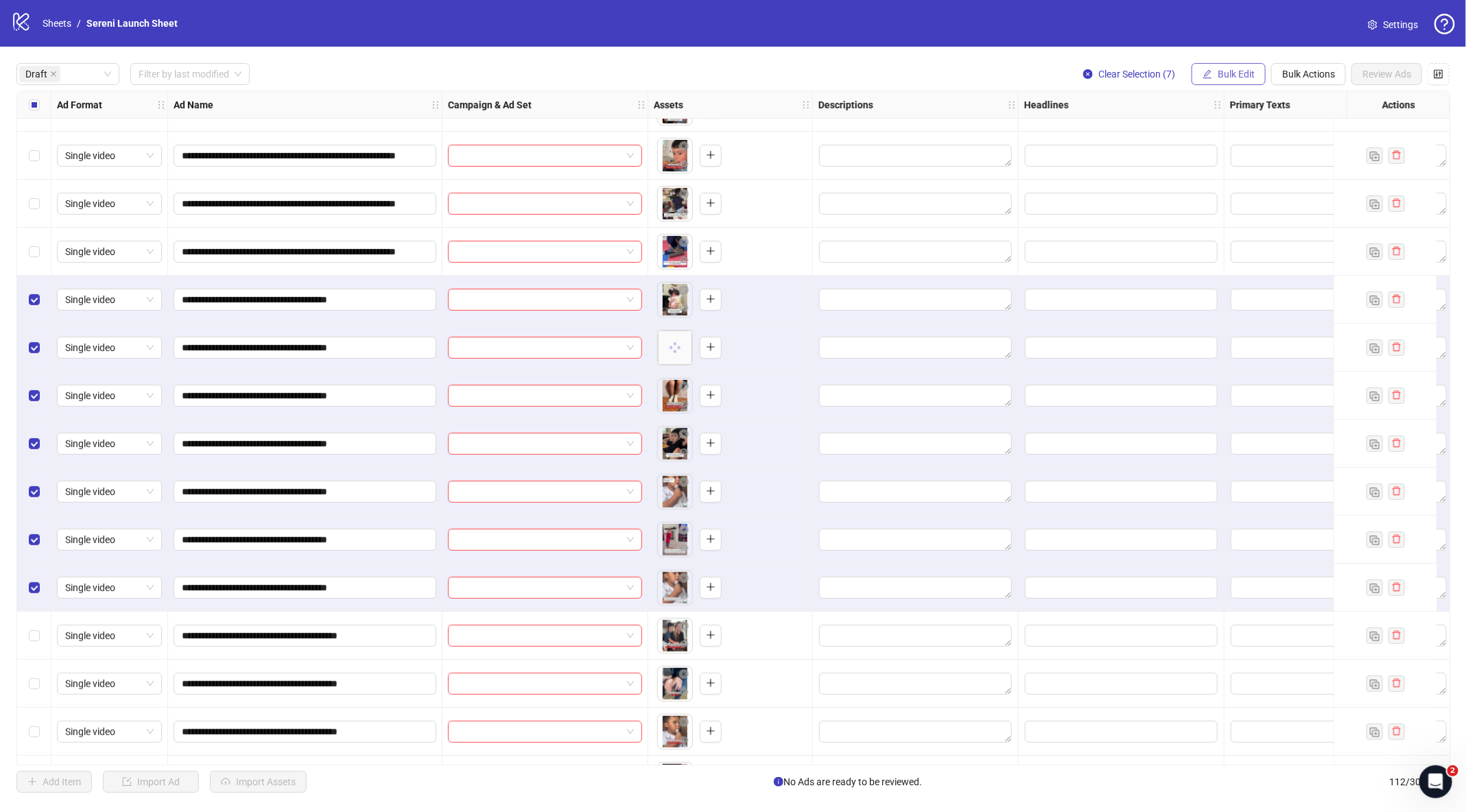
click at [1256, 74] on button "Bulk Edit" at bounding box center [1228, 74] width 74 height 22
click at [1233, 123] on span "Name" at bounding box center [1244, 123] width 82 height 15
click at [1144, 177] on input "**********" at bounding box center [1191, 171] width 275 height 22
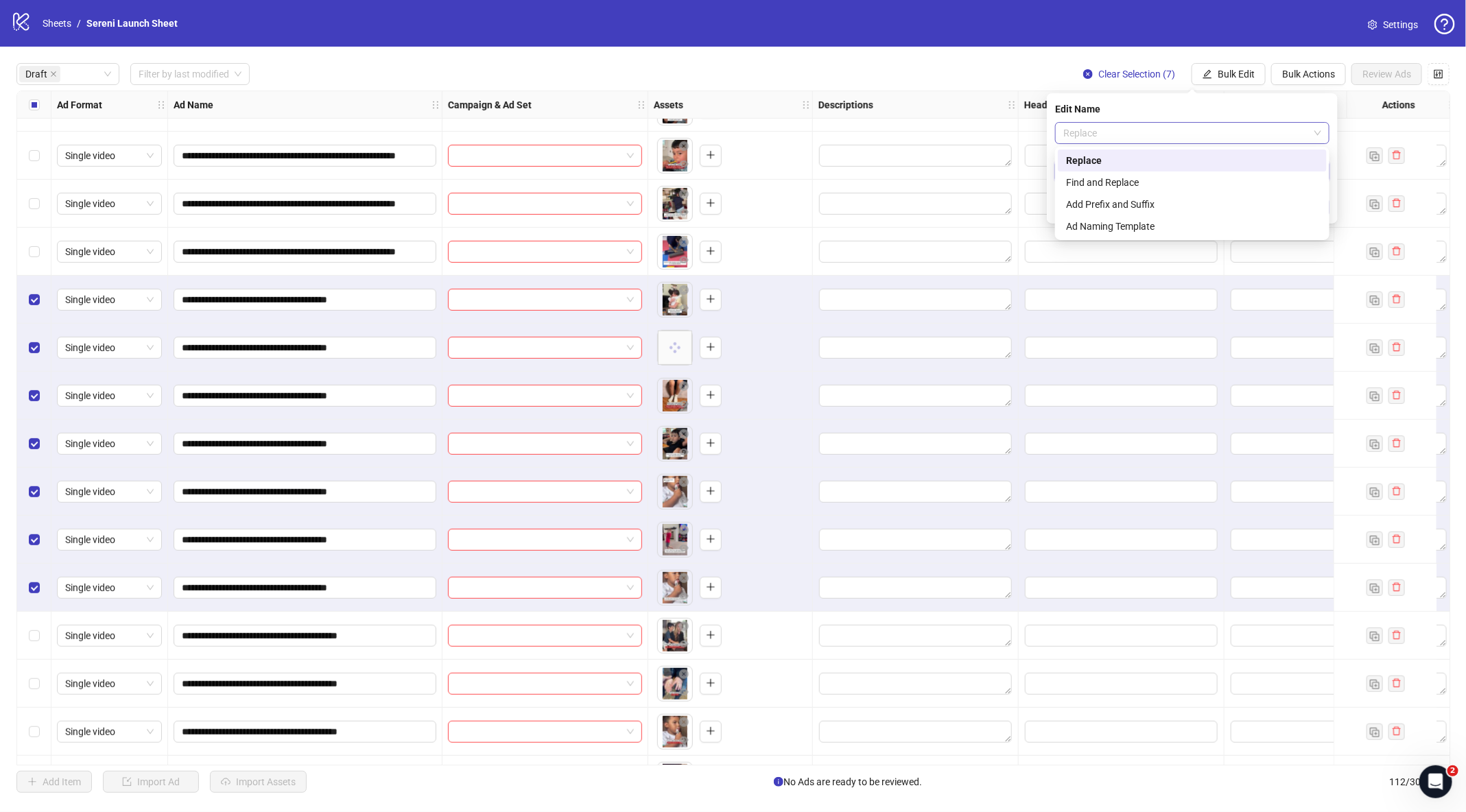
click at [1152, 134] on span "Replace" at bounding box center [1191, 133] width 258 height 20
click at [1150, 202] on div "Add Prefix and Suffix" at bounding box center [1192, 204] width 252 height 15
click at [1132, 173] on input "text" at bounding box center [1191, 171] width 275 height 22
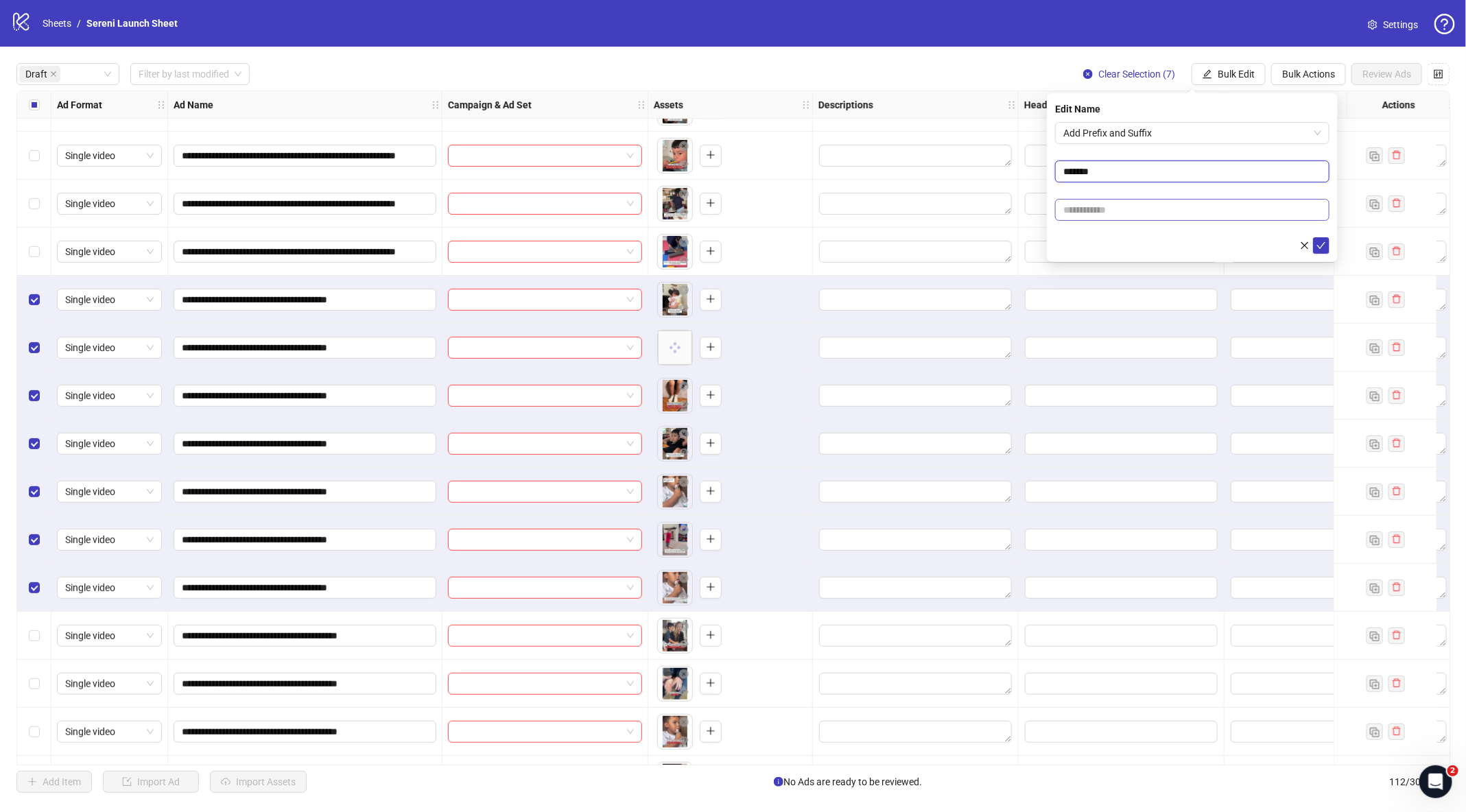
type input "******"
click at [1120, 200] on input "text" at bounding box center [1191, 210] width 275 height 22
type input "***"
type input "**********"
click at [1317, 249] on icon "check" at bounding box center [1321, 246] width 10 height 10
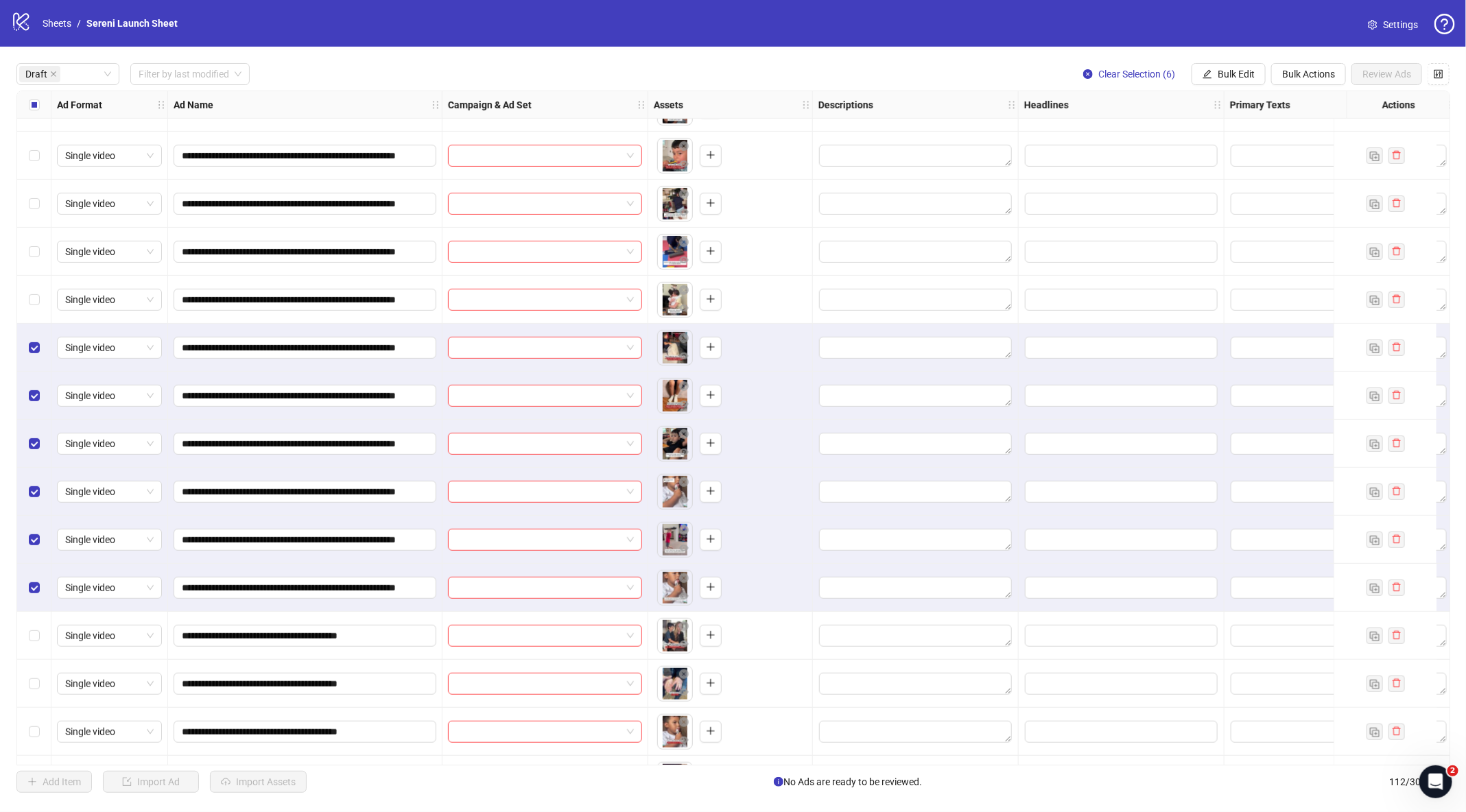
click at [45, 347] on div "Select row 9" at bounding box center [34, 347] width 34 height 48
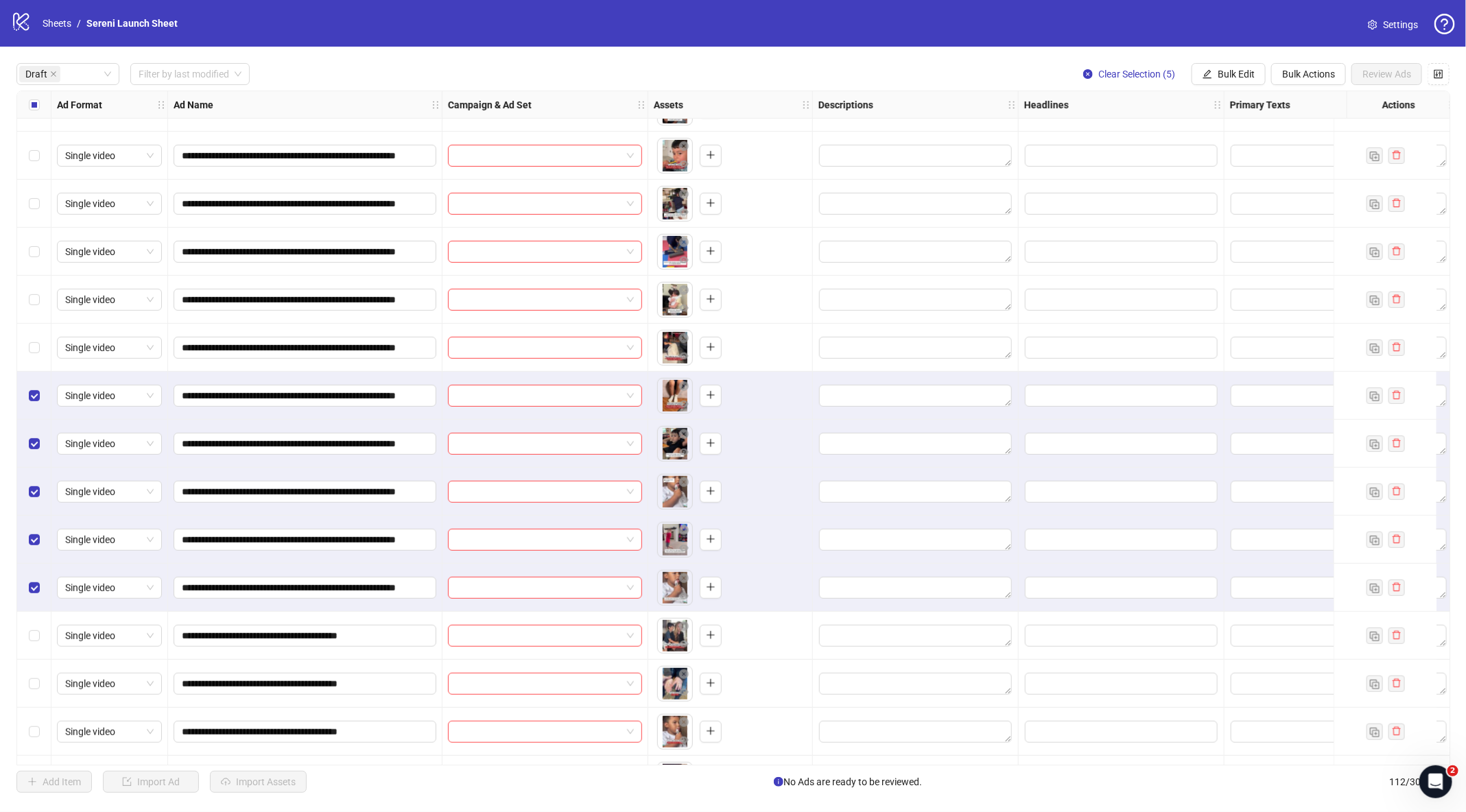
click at [45, 384] on div "Select row 10" at bounding box center [34, 396] width 34 height 48
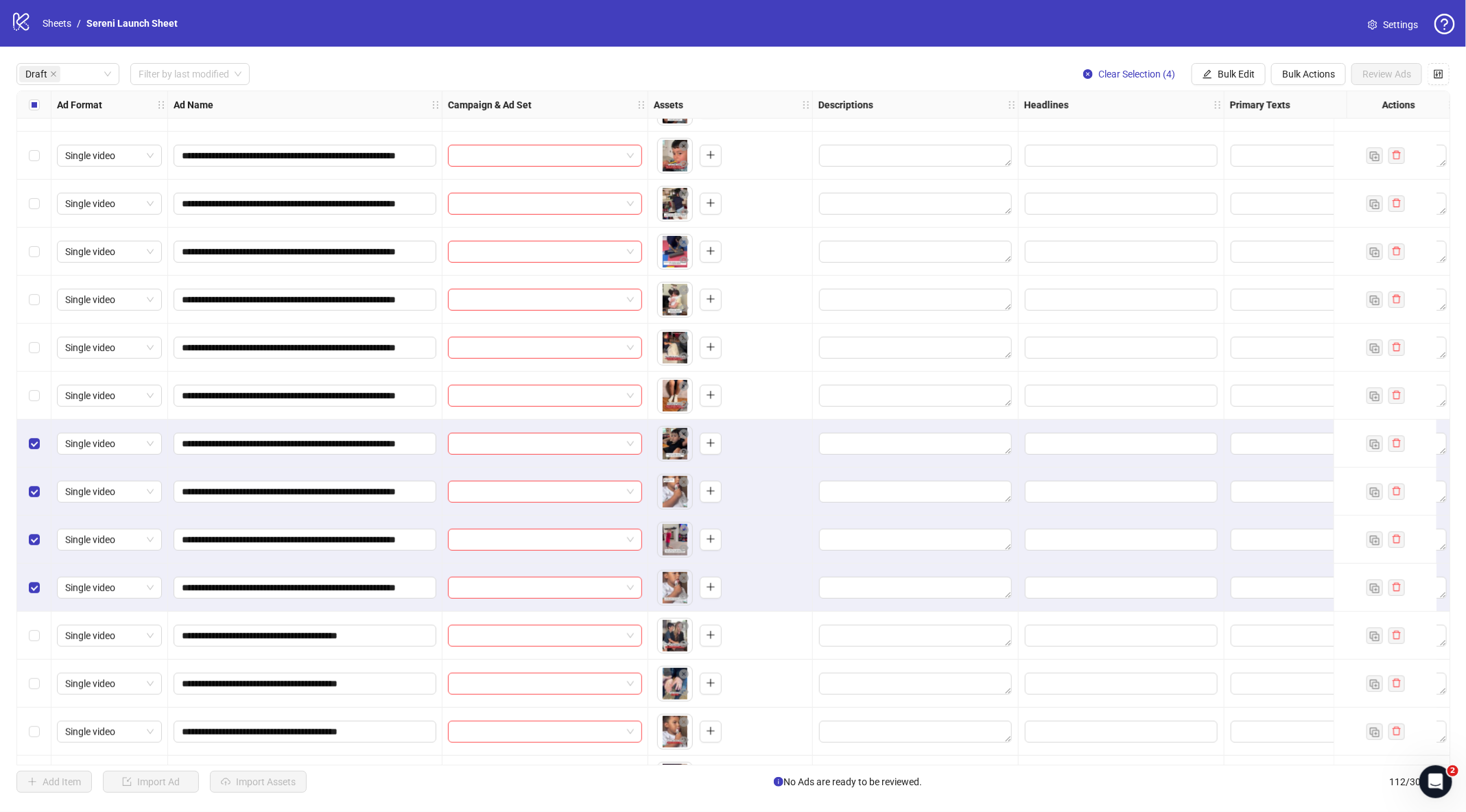
click at [49, 452] on div "Select row 11" at bounding box center [34, 443] width 34 height 48
click at [49, 500] on div "Select row 12" at bounding box center [34, 492] width 34 height 48
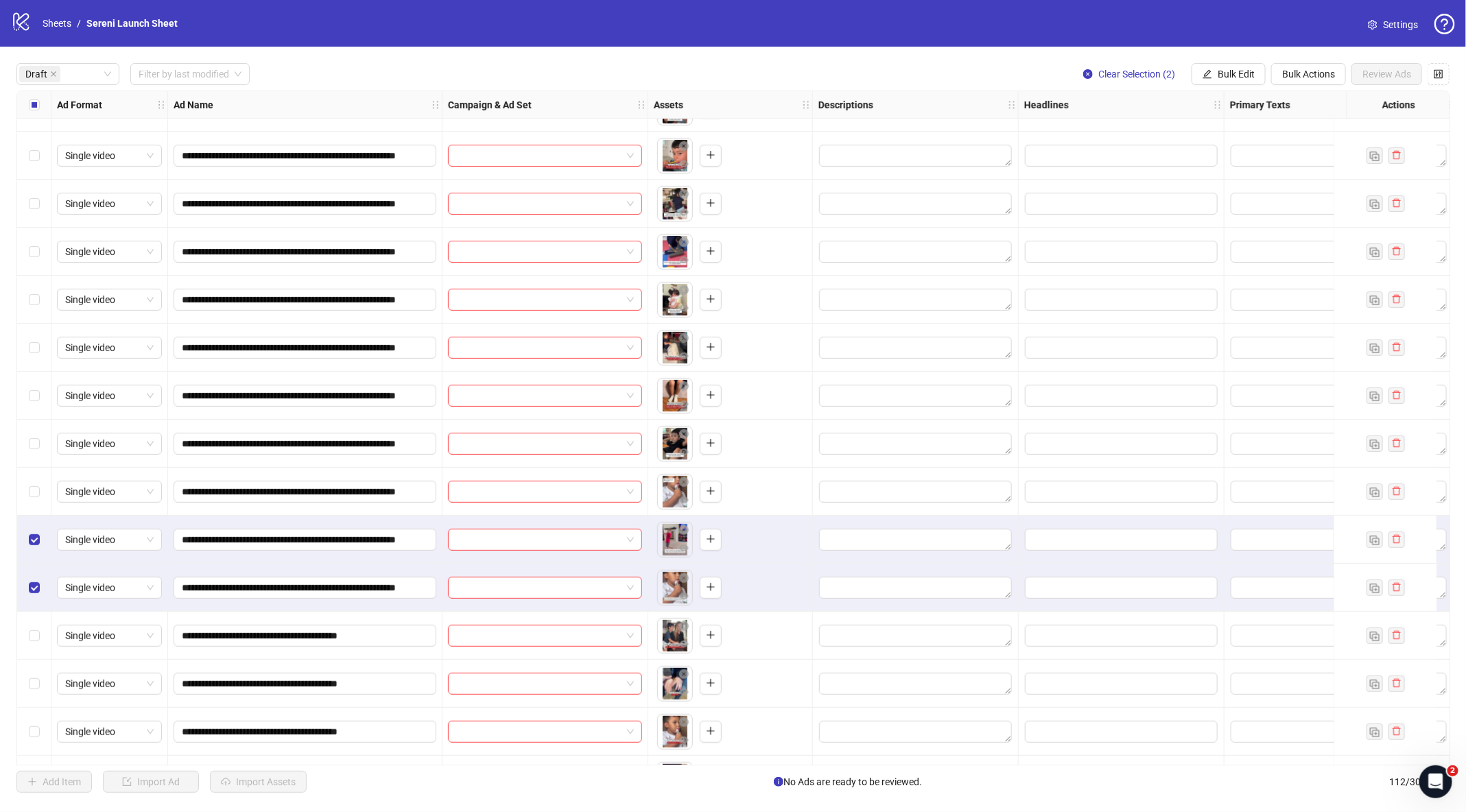
click at [46, 542] on div "Select row 13" at bounding box center [34, 539] width 34 height 48
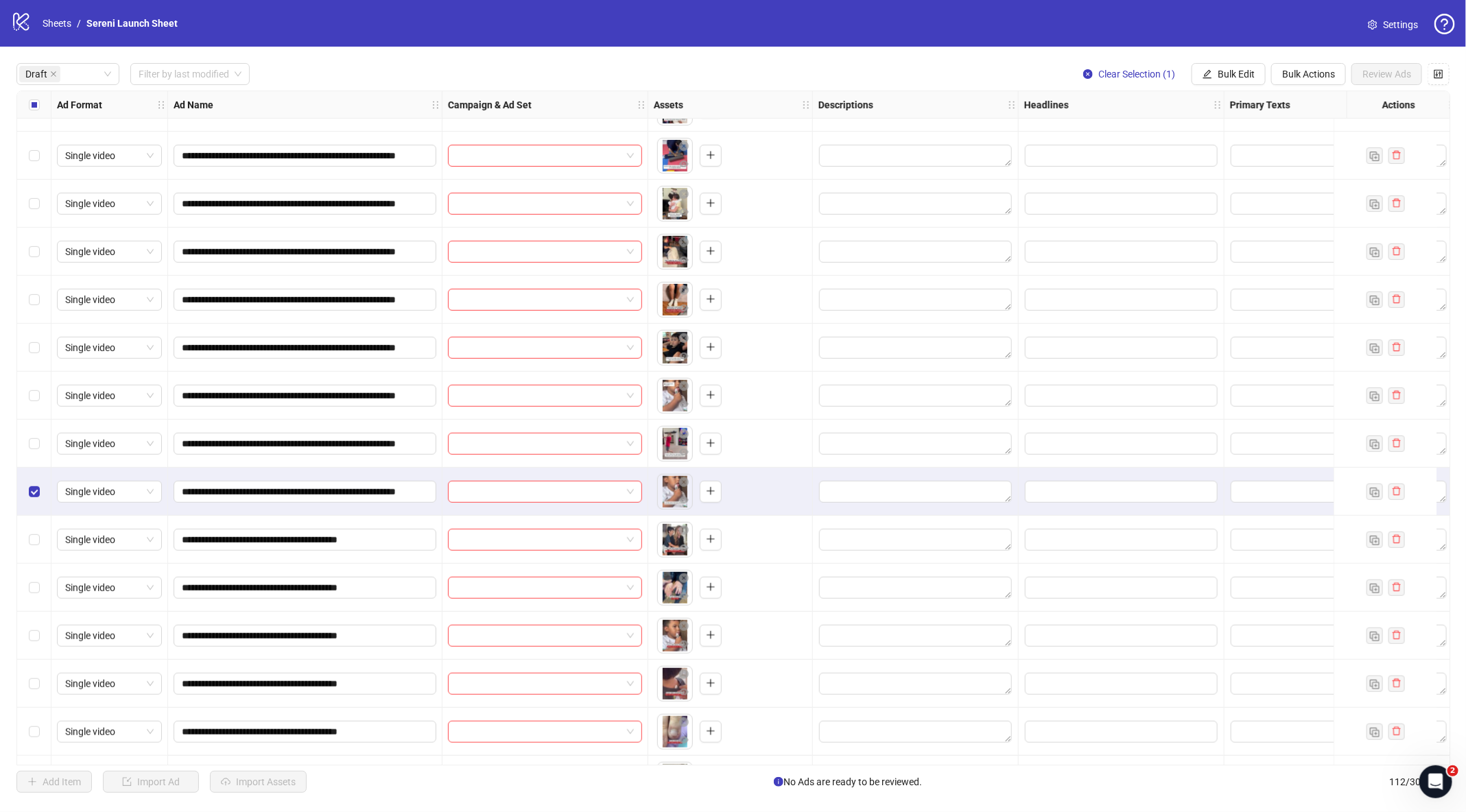
click at [39, 498] on div "Select row 14" at bounding box center [34, 492] width 34 height 48
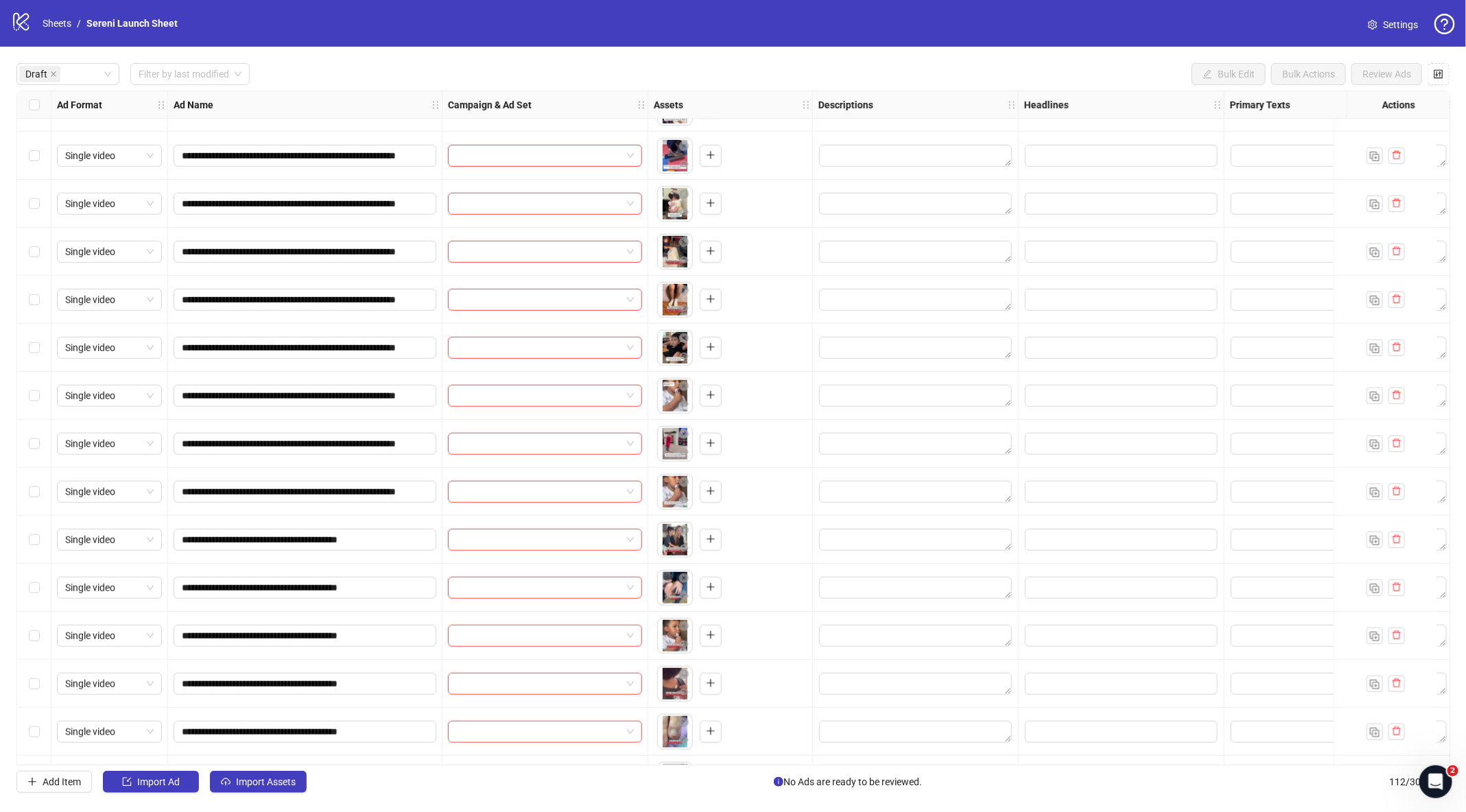
scroll to position [415, 0]
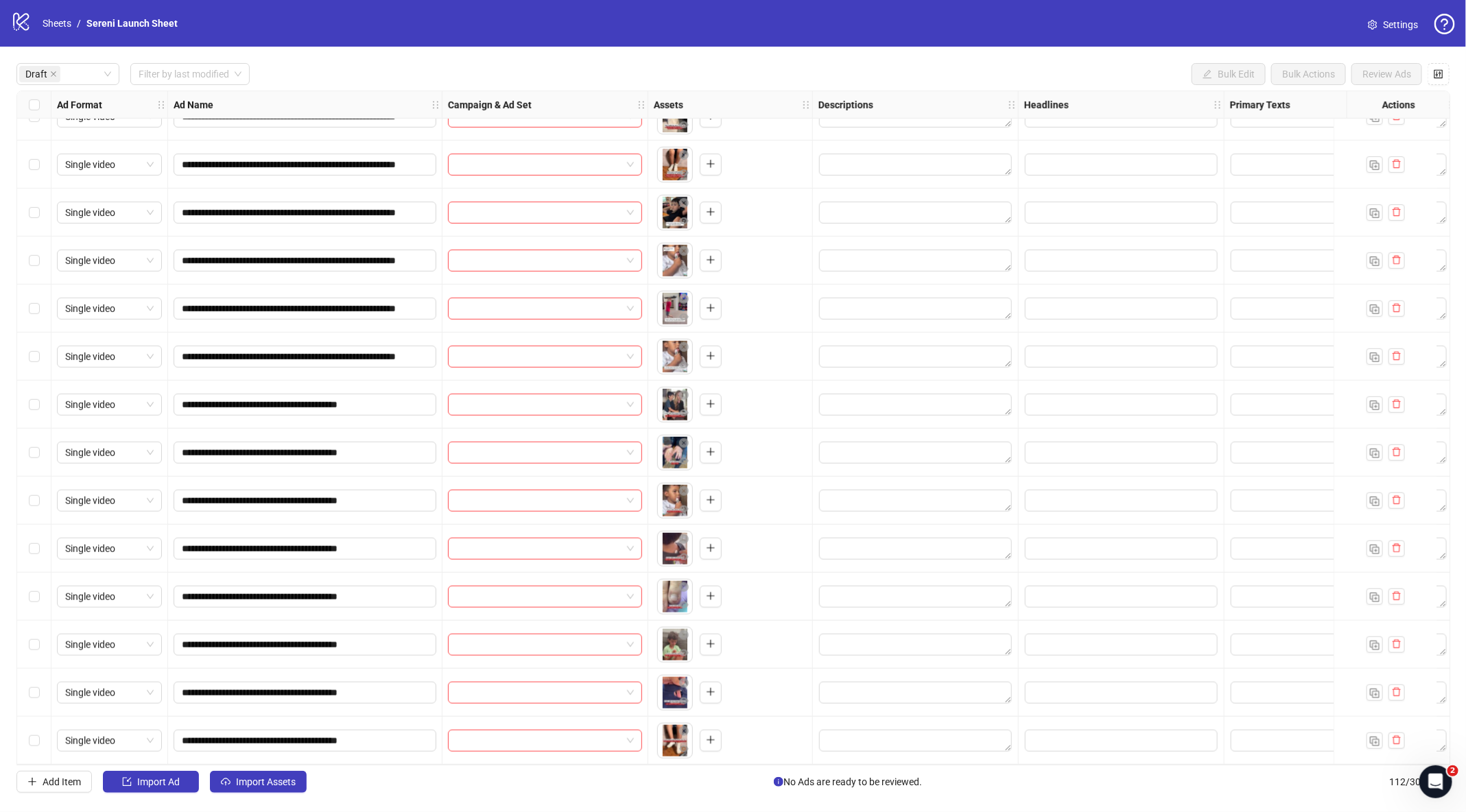
click at [46, 396] on div "Select row 15" at bounding box center [34, 405] width 34 height 48
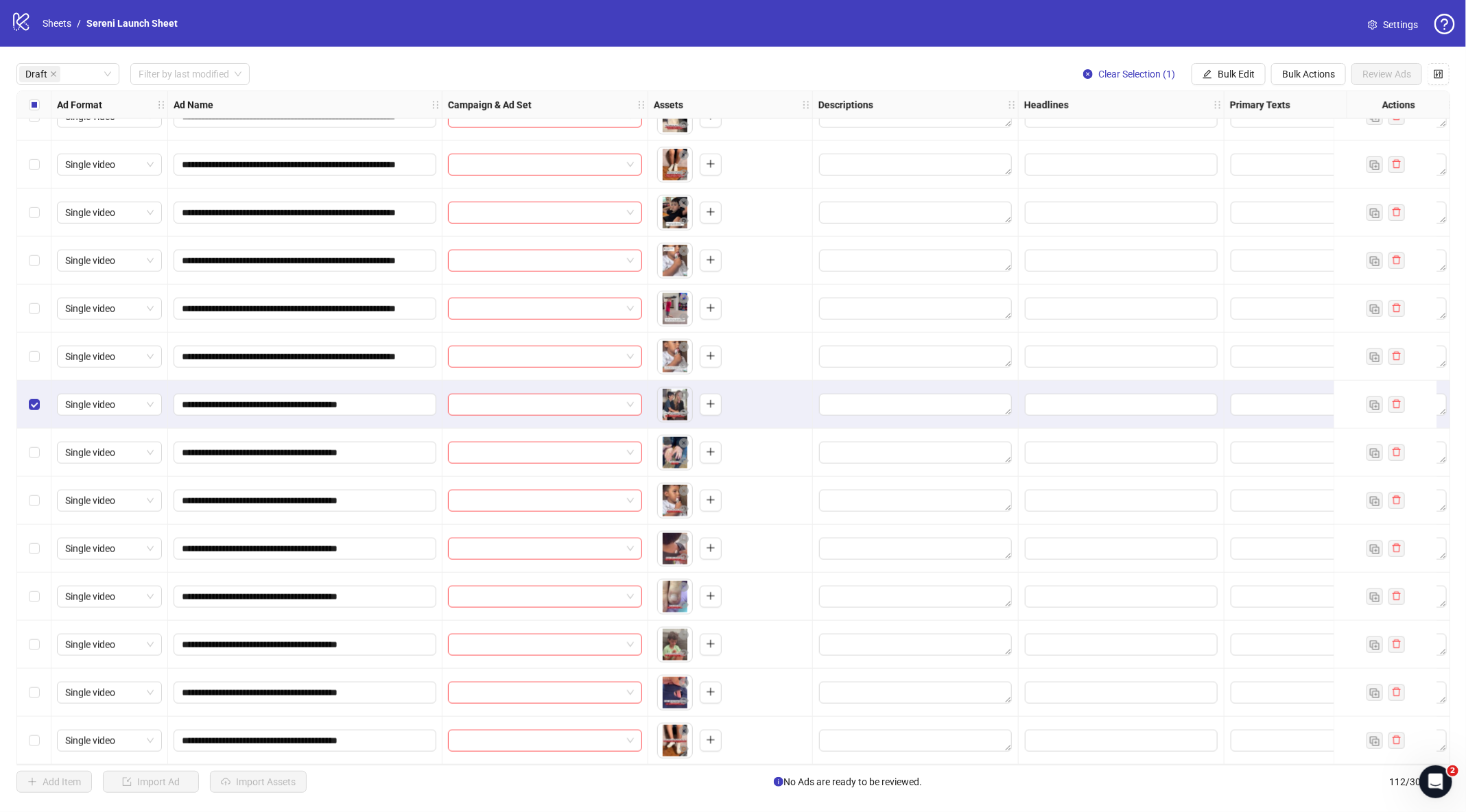
click at [39, 460] on div "Select row 16" at bounding box center [34, 452] width 34 height 48
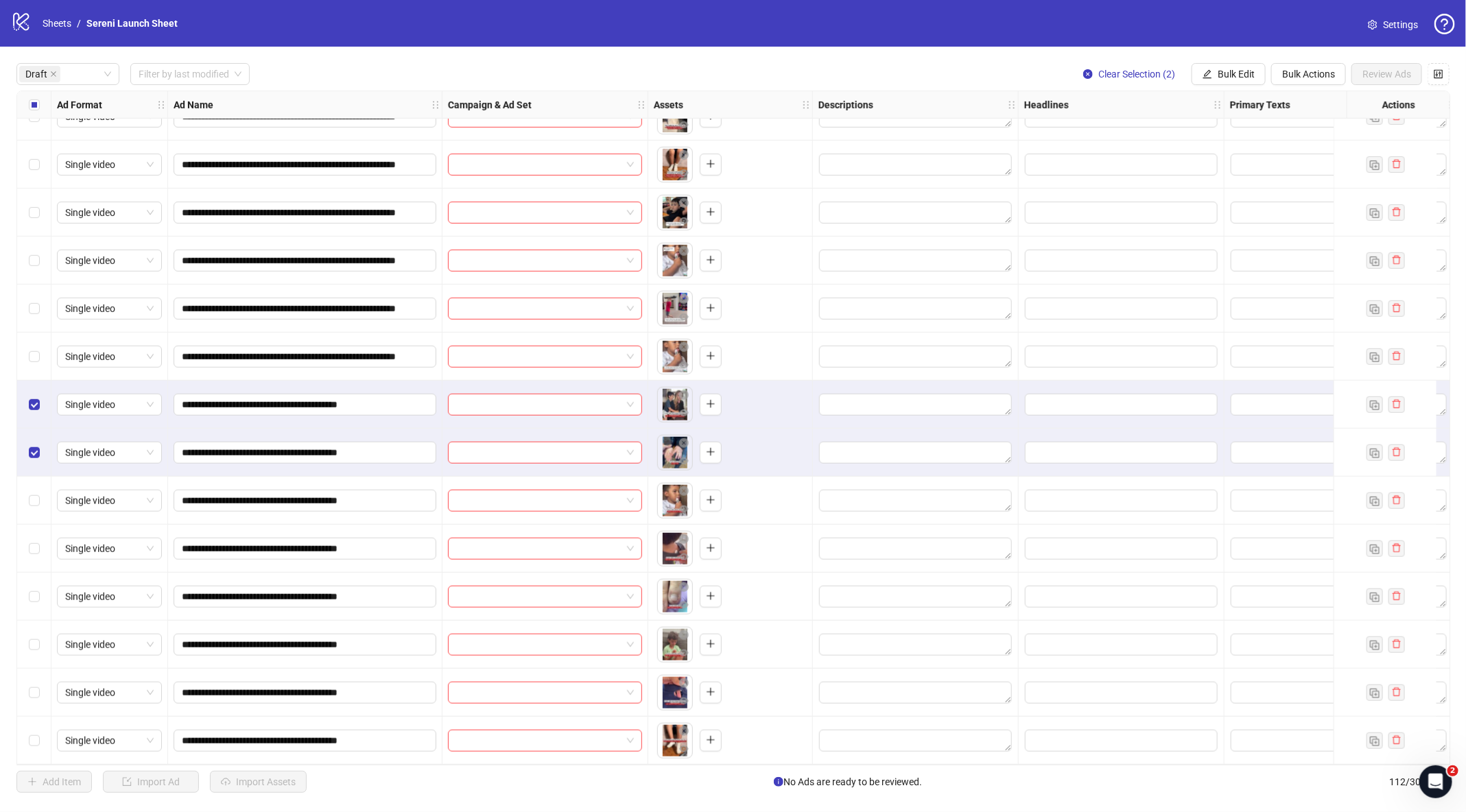
click at [38, 507] on div "Select row 17" at bounding box center [34, 501] width 34 height 48
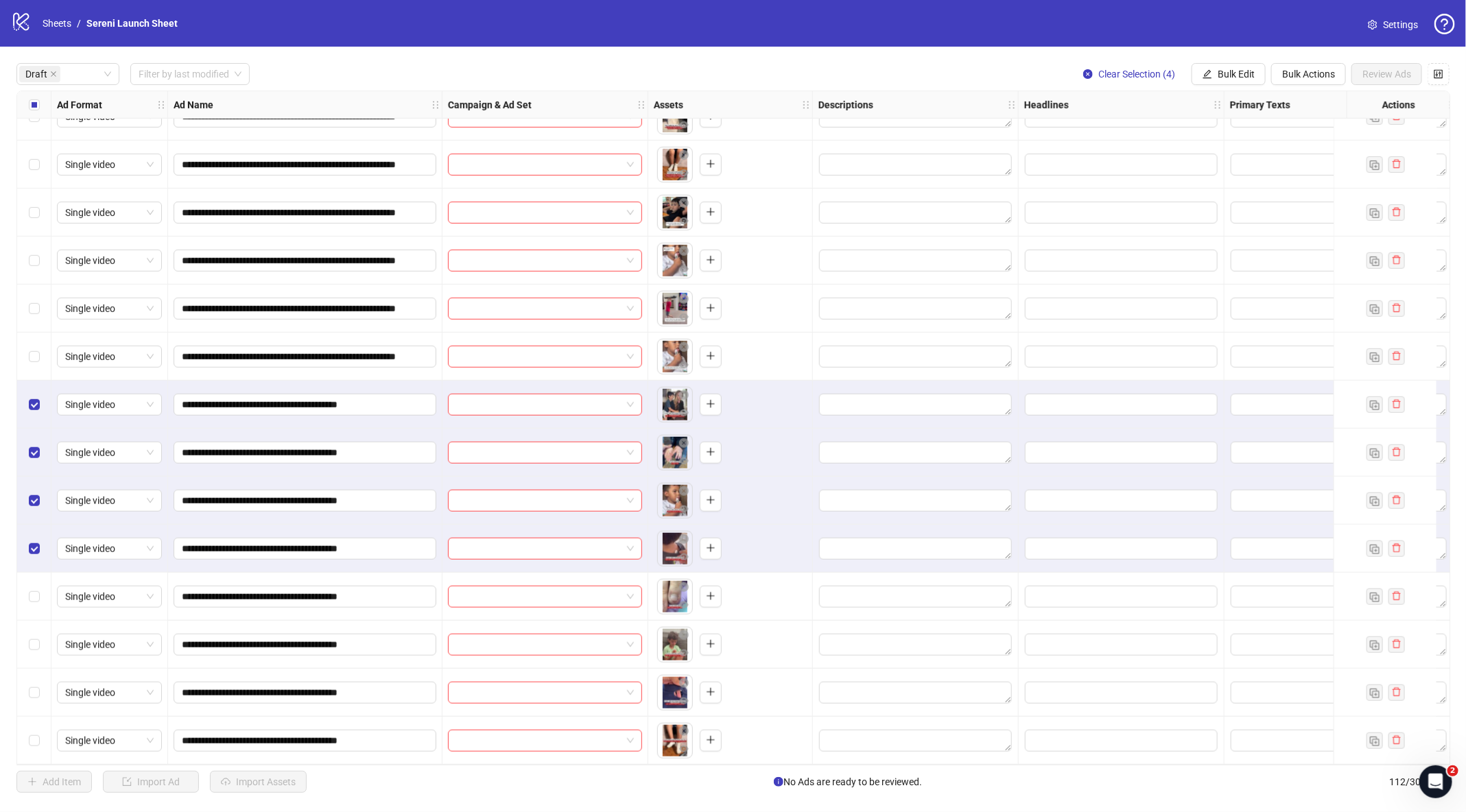
click at [38, 573] on div "Select row 19" at bounding box center [34, 597] width 34 height 48
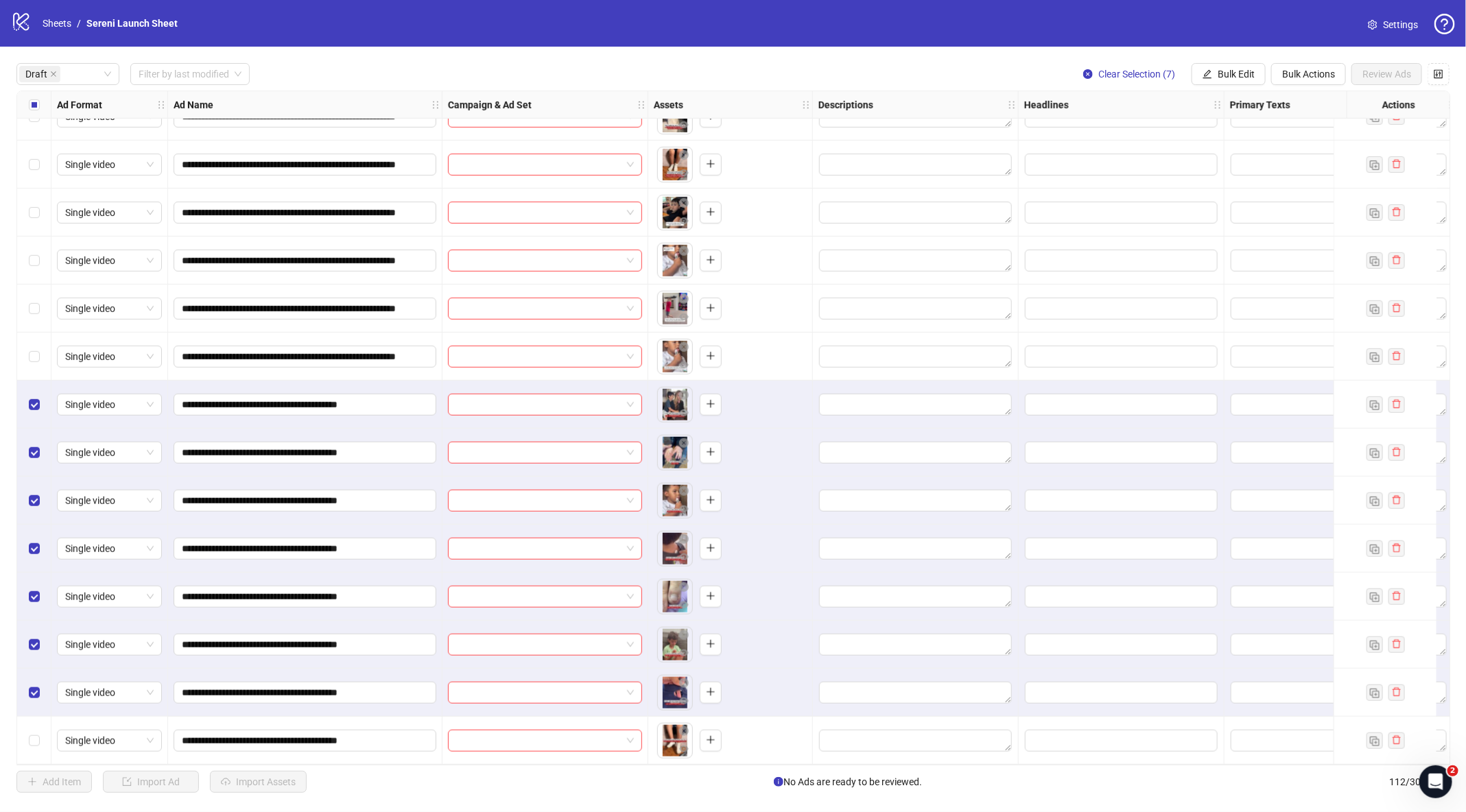
click at [43, 743] on div "Select row 22" at bounding box center [34, 741] width 34 height 48
